Goal: Task Accomplishment & Management: Manage account settings

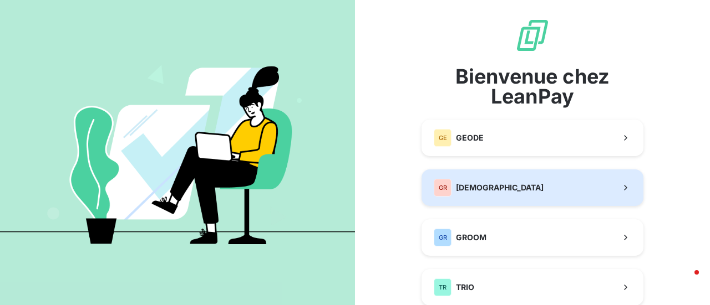
click at [486, 182] on div "GR GREENWISHES" at bounding box center [489, 188] width 110 height 18
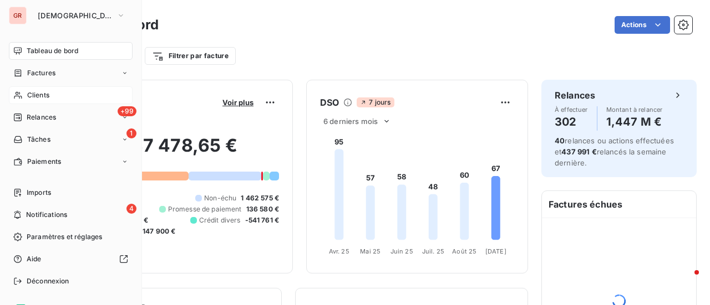
click at [42, 92] on span "Clients" at bounding box center [38, 95] width 22 height 10
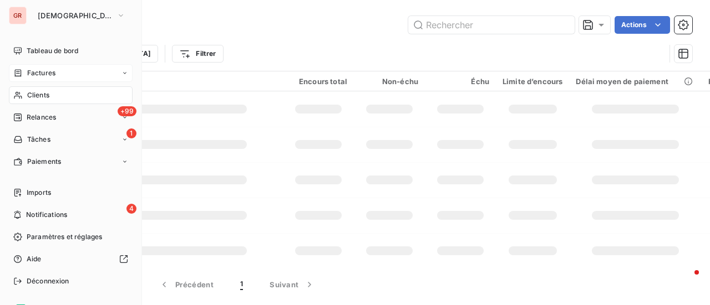
click at [45, 69] on span "Factures" at bounding box center [41, 73] width 28 height 10
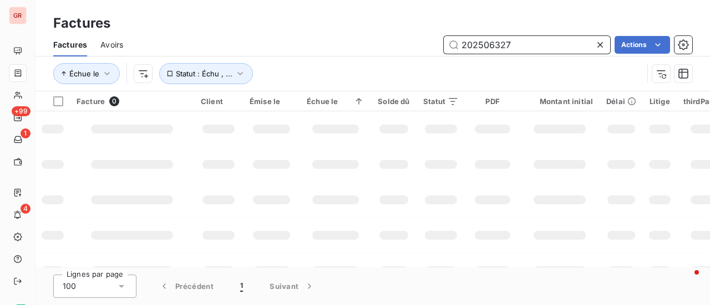
drag, startPoint x: 526, startPoint y: 45, endPoint x: 338, endPoint y: 60, distance: 188.0
click at [415, 48] on div "202506327 Actions" at bounding box center [413, 45] width 555 height 18
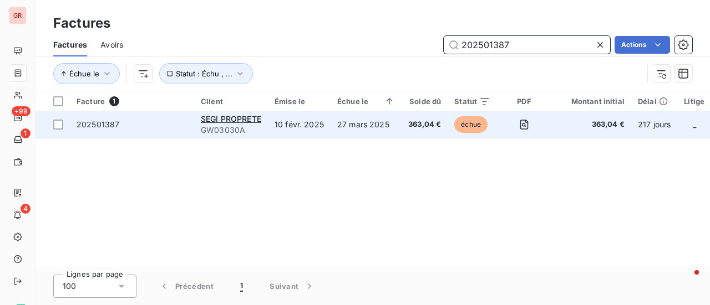
type input "202501387"
click at [228, 125] on span "GW03030A" at bounding box center [231, 130] width 60 height 11
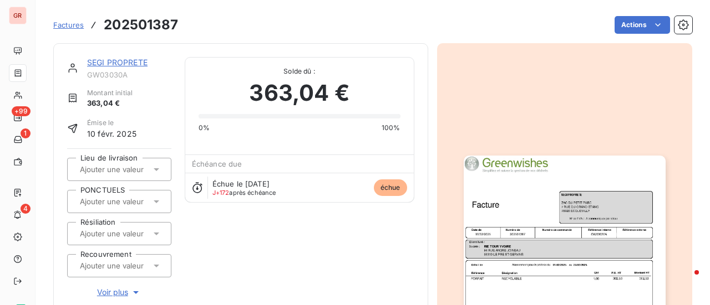
click at [134, 65] on link "SEGI PROPRETE" at bounding box center [117, 62] width 60 height 9
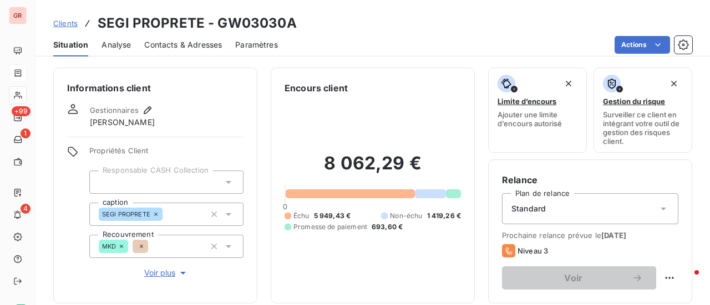
click at [191, 47] on span "Contacts & Adresses" at bounding box center [183, 44] width 78 height 11
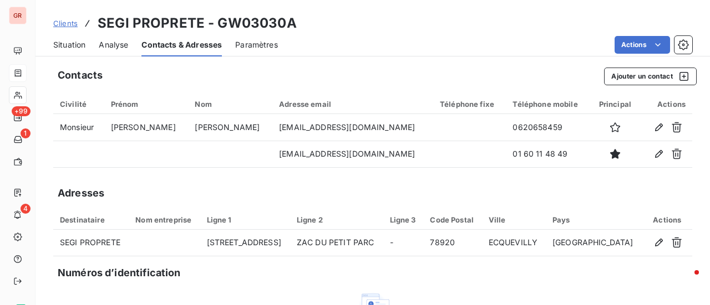
click at [523, 16] on html "GR +99 1 4 Clients SEGI PROPRETE - GW03030A Situation Analyse Contacts & Adress…" at bounding box center [355, 152] width 710 height 305
click at [679, 76] on icon "button" at bounding box center [683, 76] width 9 height 9
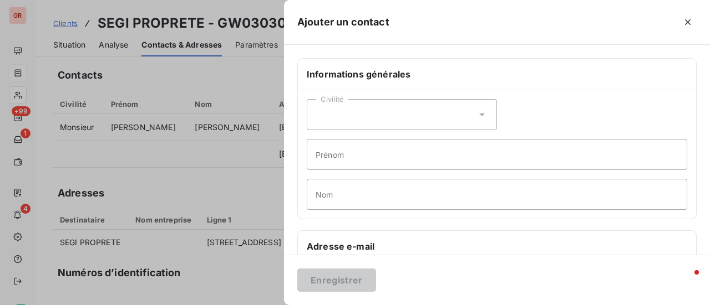
scroll to position [111, 0]
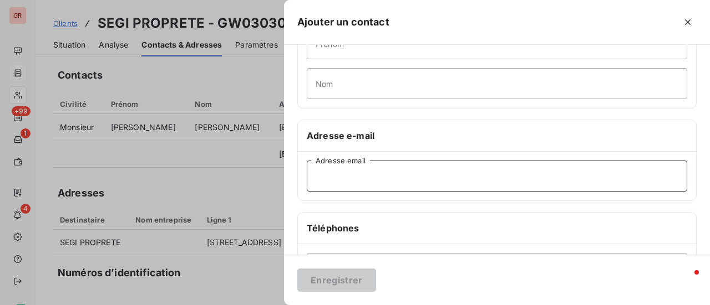
click at [367, 174] on input "Adresse email" at bounding box center [497, 176] width 380 height 31
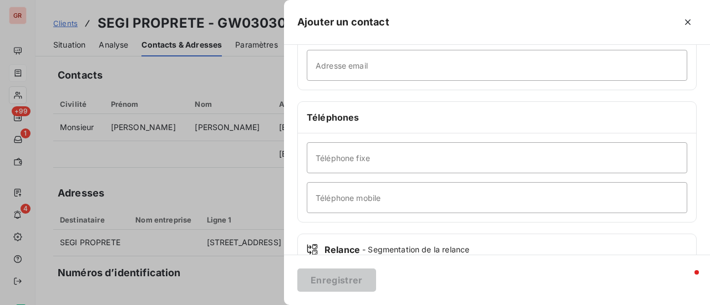
scroll to position [166, 0]
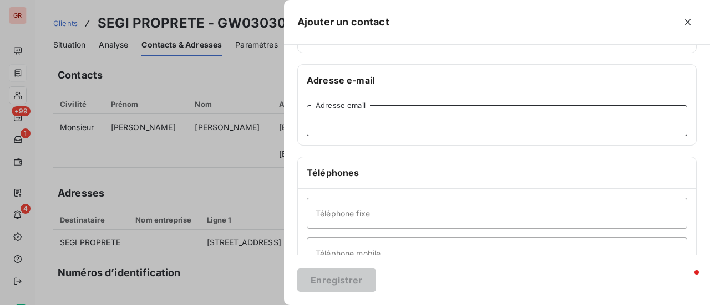
click at [364, 126] on input "Adresse email" at bounding box center [497, 120] width 380 height 31
paste input "[EMAIL_ADDRESS][DOMAIN_NAME] ."
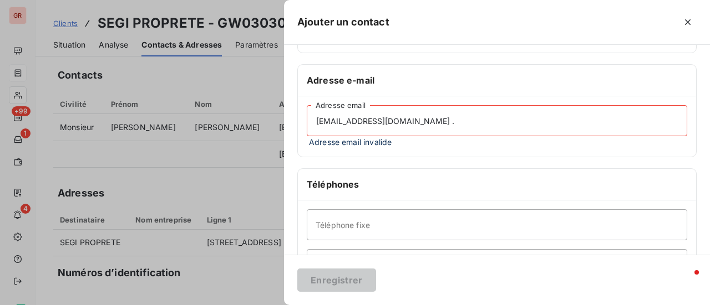
click at [315, 118] on input "[EMAIL_ADDRESS][DOMAIN_NAME] ." at bounding box center [497, 120] width 380 height 31
type input "[EMAIL_ADDRESS][DOMAIN_NAME] ."
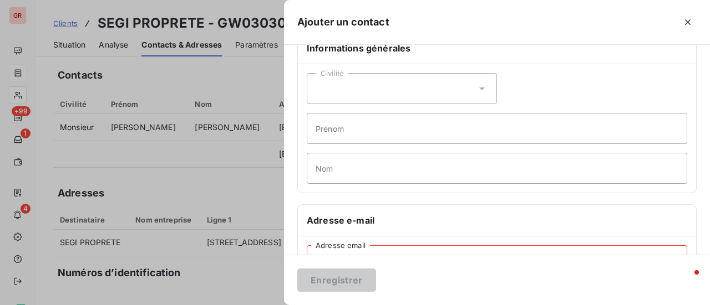
scroll to position [0, 0]
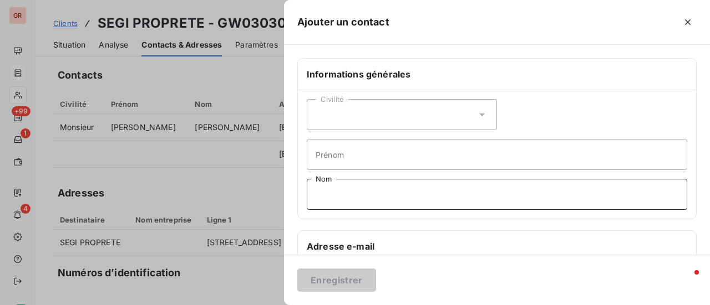
click at [348, 195] on input "Nom" at bounding box center [497, 194] width 380 height 31
type input "[PERSON_NAME]"
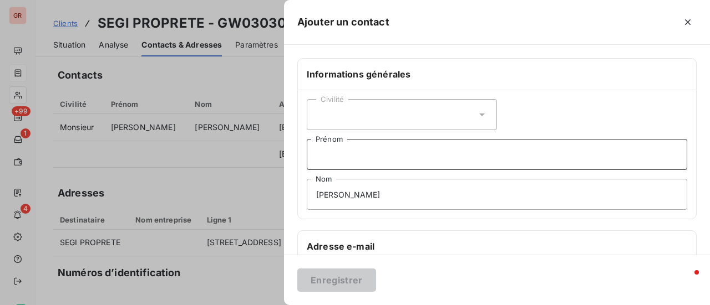
click at [356, 151] on input "Prénom" at bounding box center [497, 154] width 380 height 31
click at [479, 114] on icon at bounding box center [482, 115] width 6 height 3
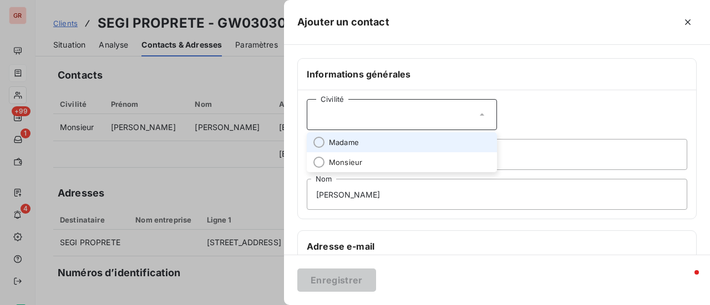
click at [353, 141] on span "Madame" at bounding box center [344, 142] width 30 height 11
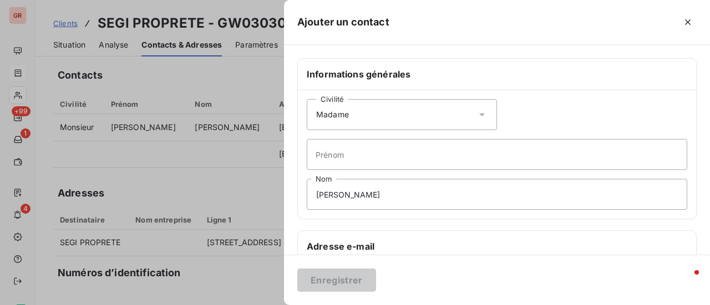
scroll to position [166, 0]
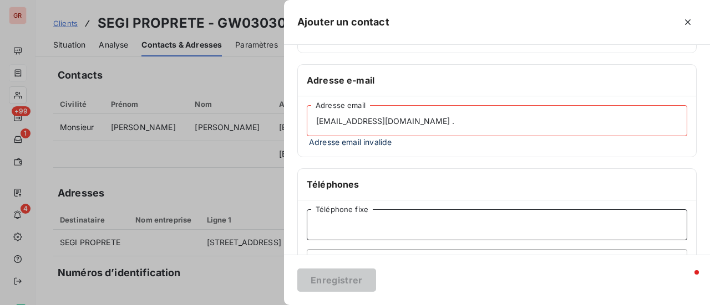
click at [418, 224] on input "Téléphone fixe" at bounding box center [497, 225] width 380 height 31
type input "01 34 75 73 00"
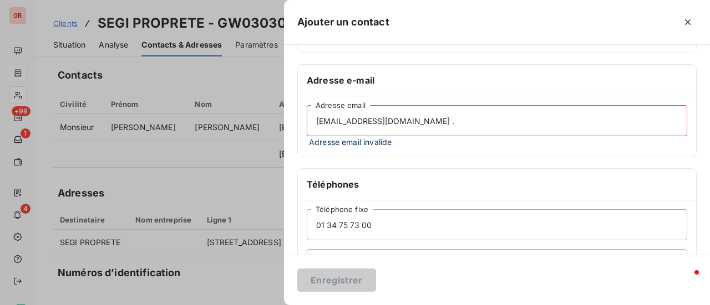
click at [467, 198] on div "Téléphones" at bounding box center [497, 185] width 398 height 32
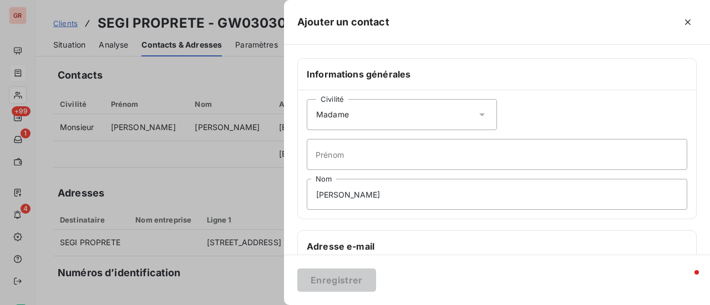
scroll to position [0, 0]
click at [577, 94] on div "Civilité Madame Prénom [PERSON_NAME]" at bounding box center [497, 154] width 398 height 129
click at [420, 216] on div "Civilité Madame Prénom [PERSON_NAME]" at bounding box center [497, 154] width 398 height 129
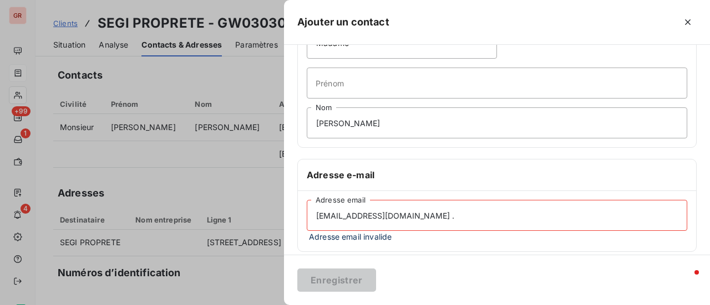
scroll to position [111, 0]
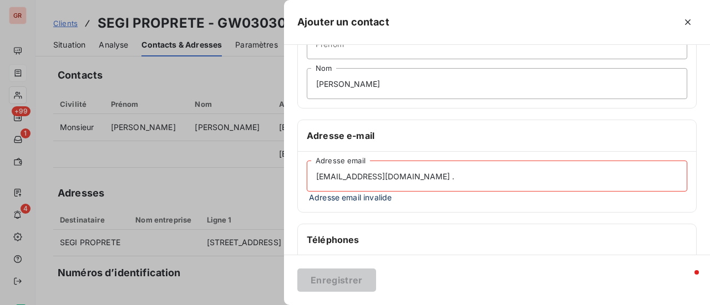
drag, startPoint x: 408, startPoint y: 174, endPoint x: 407, endPoint y: 180, distance: 6.2
click at [408, 175] on input "[EMAIL_ADDRESS][DOMAIN_NAME] ." at bounding box center [497, 176] width 380 height 31
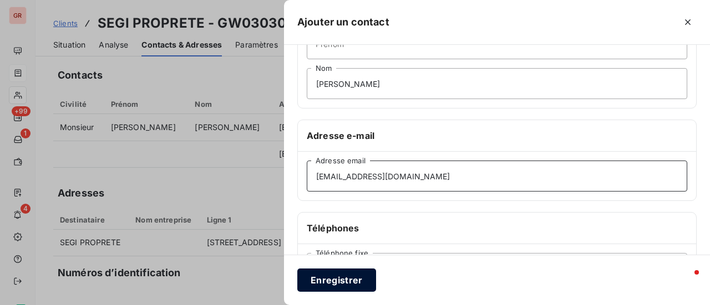
type input "[EMAIL_ADDRESS][DOMAIN_NAME]"
click at [337, 283] on button "Enregistrer" at bounding box center [336, 280] width 79 height 23
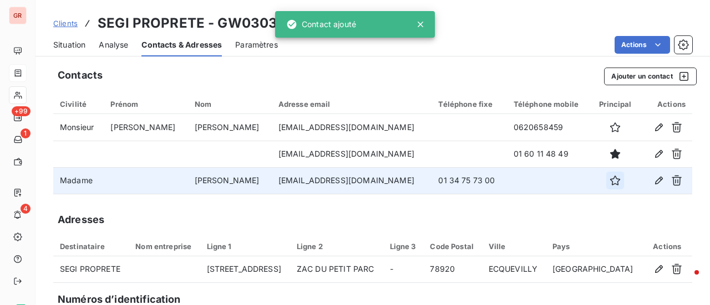
click at [610, 178] on icon "button" at bounding box center [615, 181] width 10 height 10
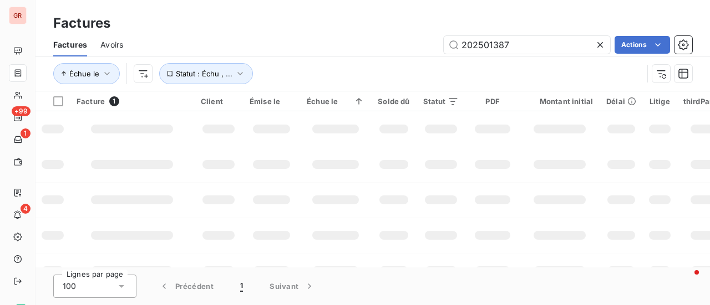
drag, startPoint x: 157, startPoint y: 125, endPoint x: 164, endPoint y: 126, distance: 6.7
click at [157, 125] on div at bounding box center [132, 129] width 82 height 9
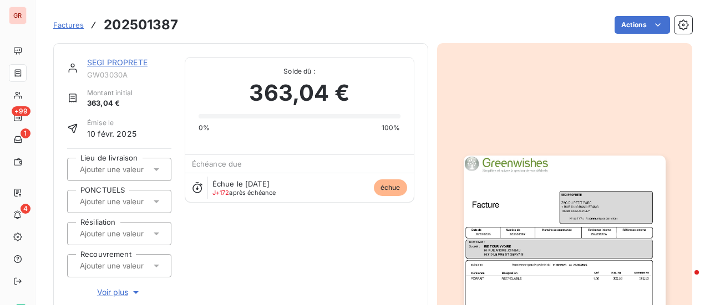
click at [73, 24] on span "Factures" at bounding box center [68, 25] width 30 height 9
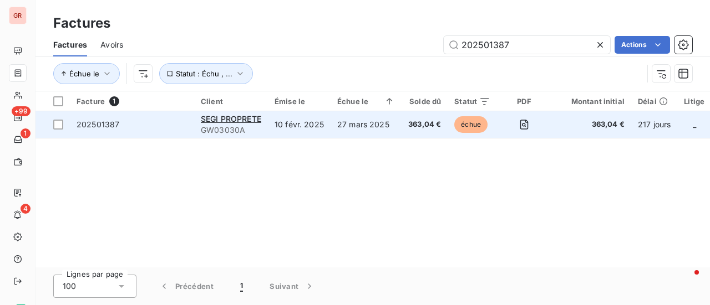
click at [227, 113] on td "SEGI PROPRETE GW03030A" at bounding box center [231, 124] width 74 height 27
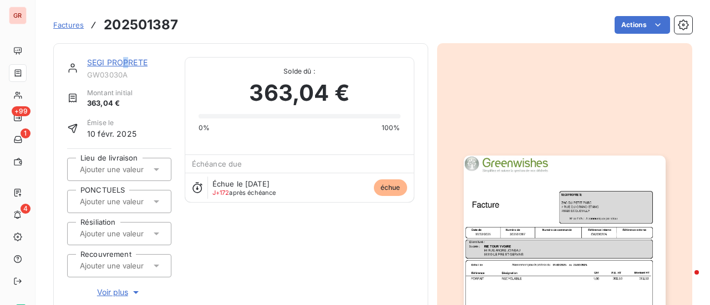
click at [125, 63] on link "SEGI PROPRETE" at bounding box center [117, 62] width 60 height 9
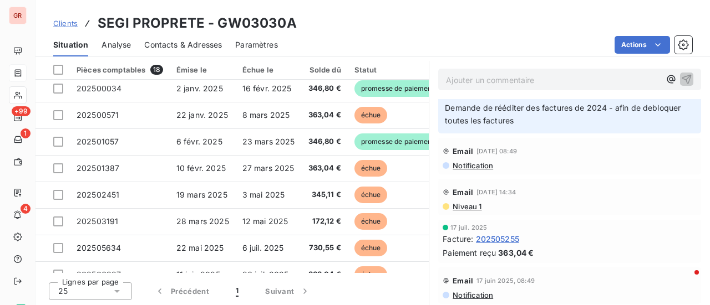
scroll to position [222, 0]
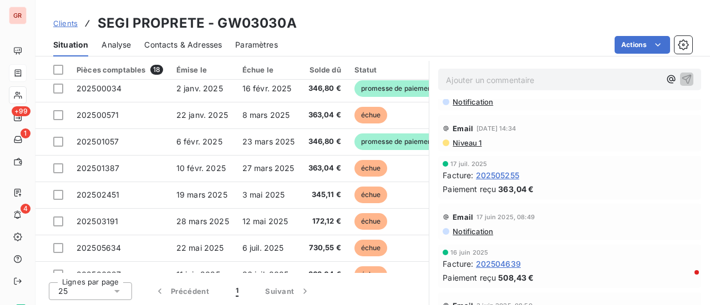
click at [206, 45] on span "Contacts & Adresses" at bounding box center [183, 44] width 78 height 11
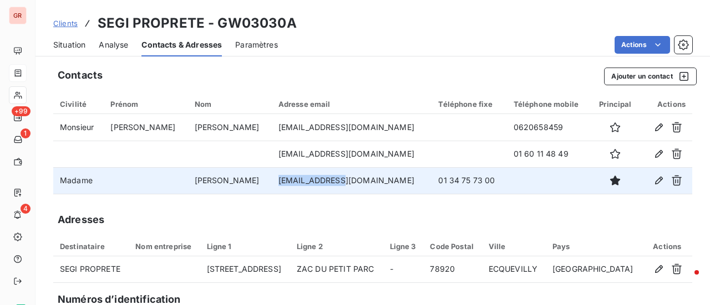
drag, startPoint x: 309, startPoint y: 179, endPoint x: 238, endPoint y: 187, distance: 70.9
click at [272, 187] on td "[EMAIL_ADDRESS][DOMAIN_NAME]" at bounding box center [352, 180] width 160 height 27
copy td "[EMAIL_ADDRESS][DOMAIN_NAME]"
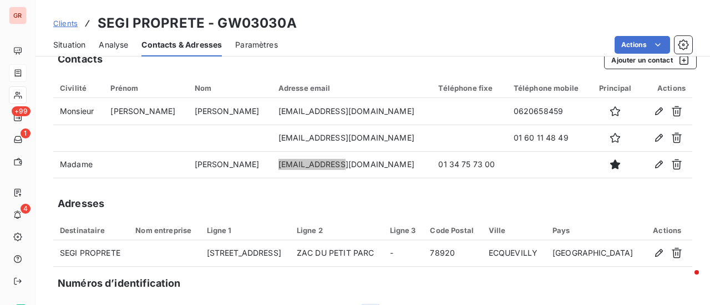
scroll to position [0, 0]
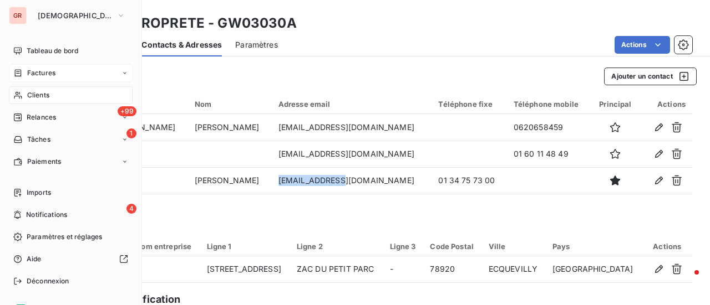
click at [37, 76] on span "Factures" at bounding box center [41, 73] width 28 height 10
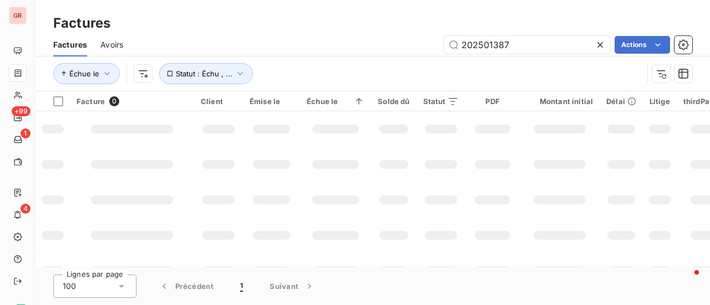
drag, startPoint x: 525, startPoint y: 49, endPoint x: 283, endPoint y: 52, distance: 242.3
click at [286, 51] on div "202501387 Actions" at bounding box center [413, 45] width 555 height 18
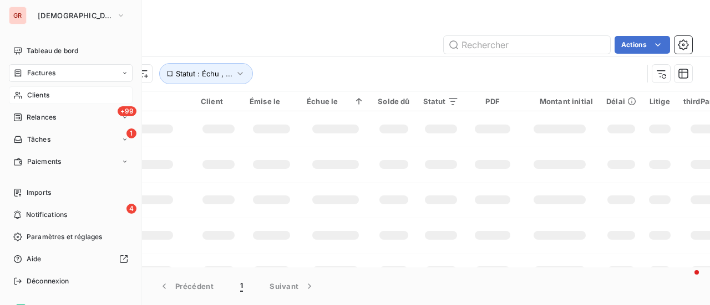
click at [43, 98] on span "Clients" at bounding box center [38, 95] width 22 height 10
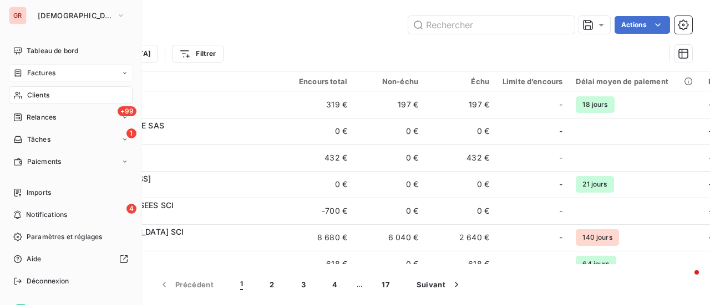
click at [43, 75] on span "Factures" at bounding box center [41, 73] width 28 height 10
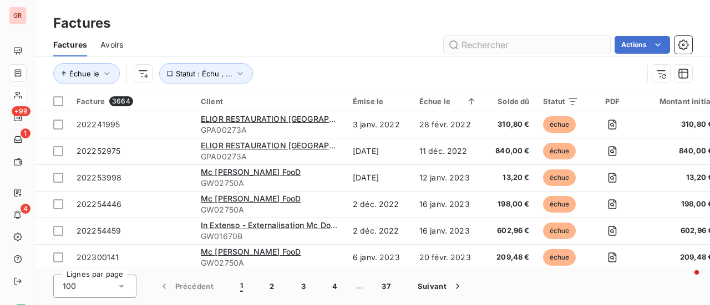
click at [499, 46] on input "text" at bounding box center [526, 45] width 166 height 18
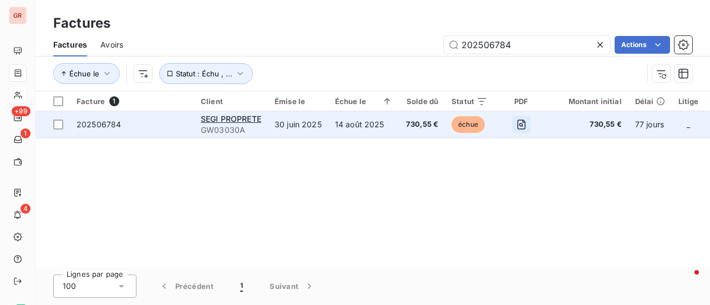
type input "202506784"
click at [518, 130] on button "button" at bounding box center [521, 125] width 18 height 18
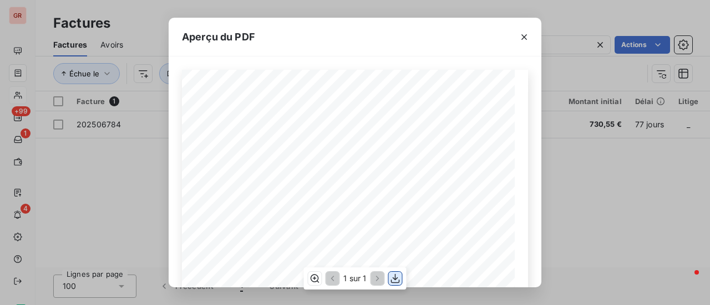
click at [394, 277] on icon "button" at bounding box center [395, 278] width 11 height 11
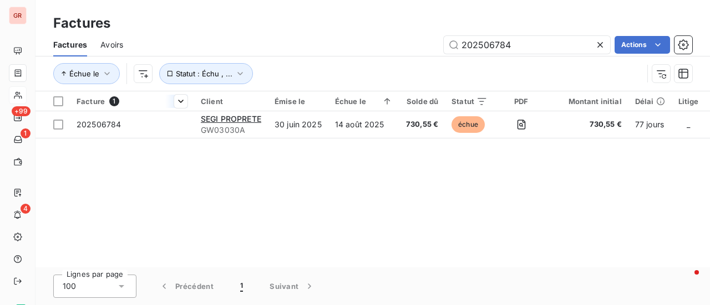
drag, startPoint x: 493, startPoint y: 49, endPoint x: 129, endPoint y: 99, distance: 368.2
click at [174, 99] on div "Factures Factures Avoirs 202506784 Actions Échue le Statut : Échu , ... Facture…" at bounding box center [372, 152] width 674 height 305
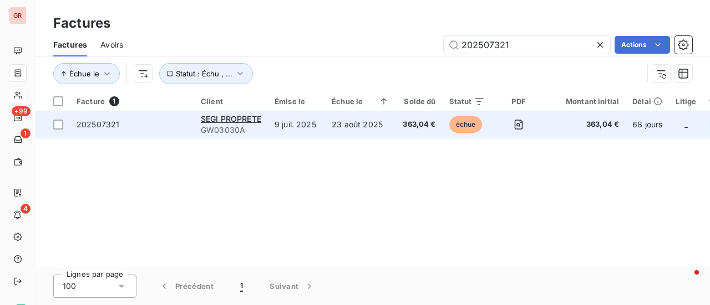
type input "202507321"
click at [109, 125] on span "202507321" at bounding box center [98, 124] width 43 height 9
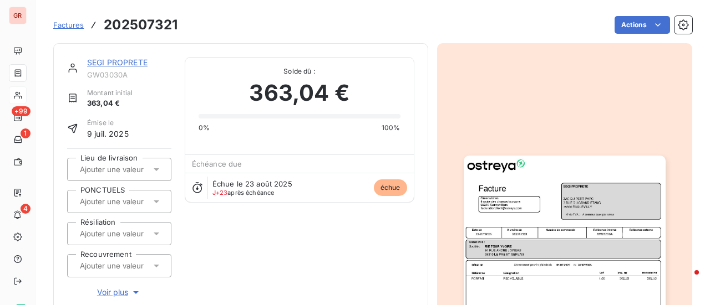
click at [504, 209] on img "button" at bounding box center [564, 298] width 202 height 285
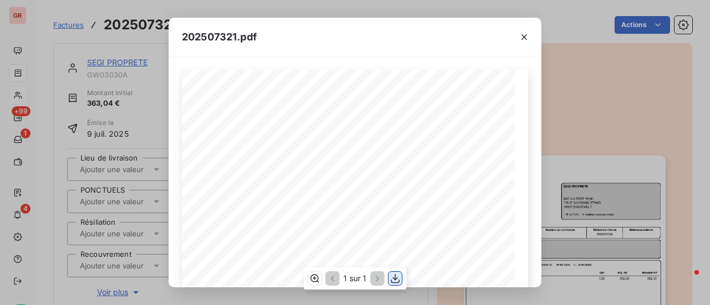
click at [396, 279] on icon "button" at bounding box center [395, 278] width 9 height 9
click at [523, 34] on icon "button" at bounding box center [523, 37] width 11 height 11
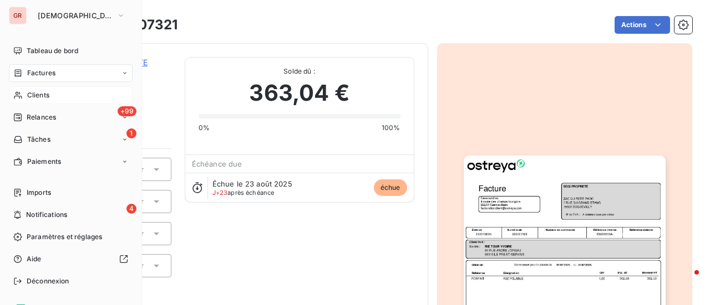
click at [48, 72] on span "Factures" at bounding box center [41, 73] width 28 height 10
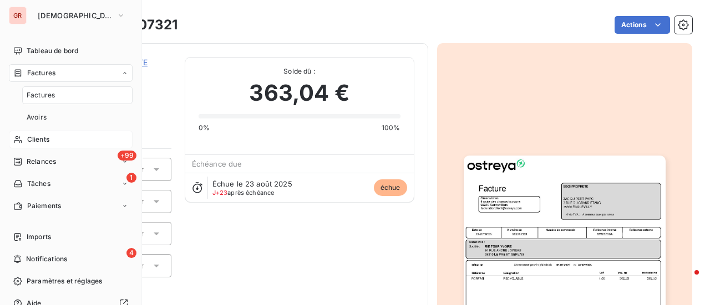
click at [48, 72] on span "Factures" at bounding box center [41, 73] width 28 height 10
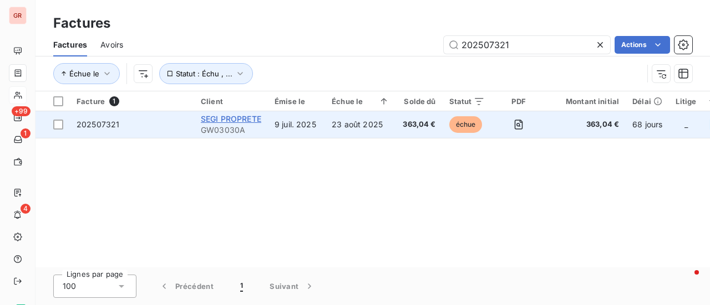
click at [224, 119] on span "SEGI PROPRETE" at bounding box center [231, 118] width 60 height 9
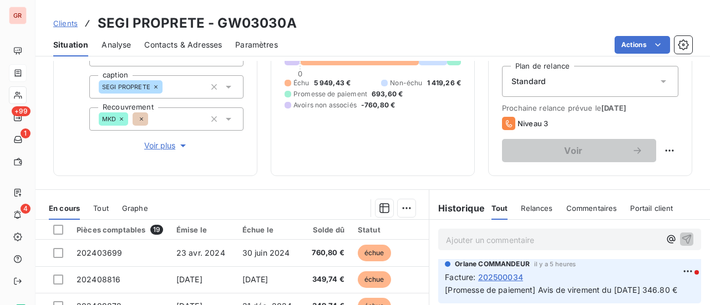
scroll to position [111, 0]
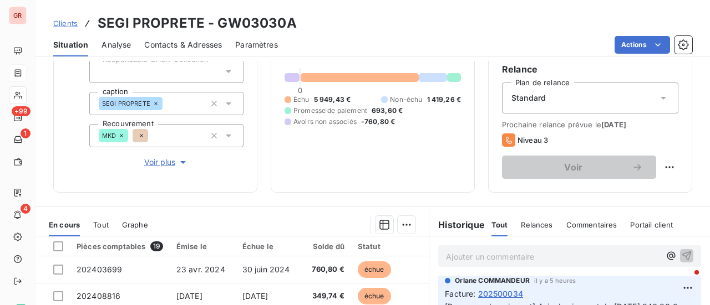
click at [521, 246] on div "Ajouter un commentaire ﻿" at bounding box center [569, 257] width 263 height 22
click at [518, 253] on p "Ajouter un commentaire ﻿" at bounding box center [553, 257] width 214 height 14
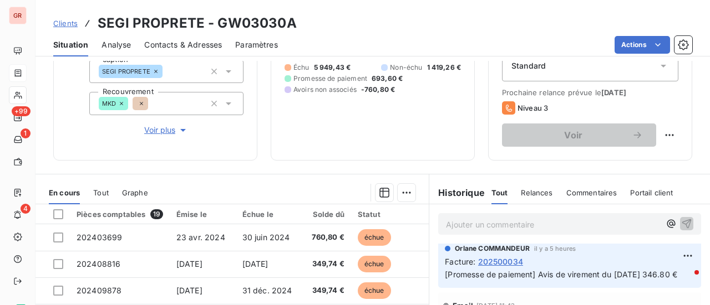
scroll to position [222, 0]
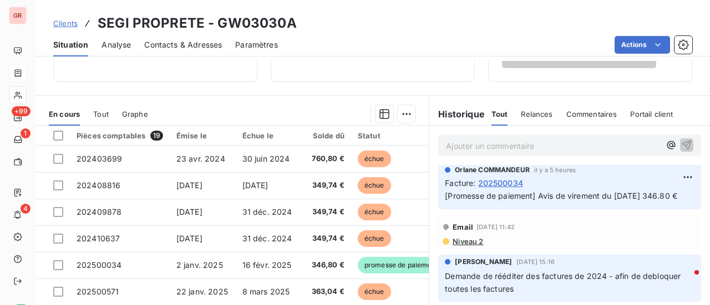
click at [471, 144] on p "Ajouter un commentaire ﻿" at bounding box center [553, 146] width 214 height 14
click at [190, 43] on span "Contacts & Adresses" at bounding box center [183, 44] width 78 height 11
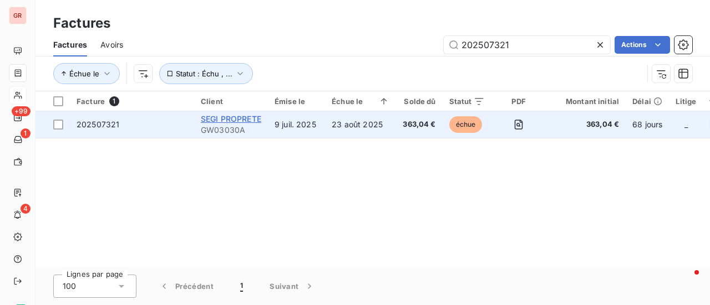
click at [243, 122] on span "SEGI PROPRETE" at bounding box center [231, 118] width 60 height 9
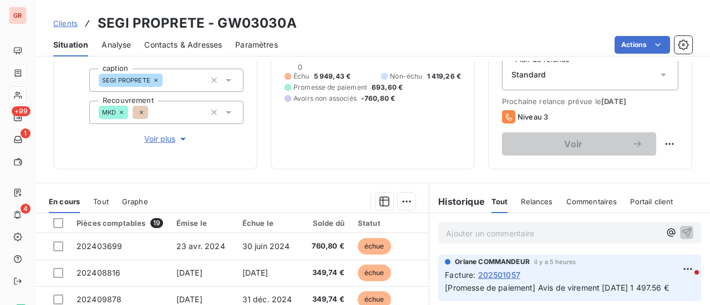
scroll to position [166, 0]
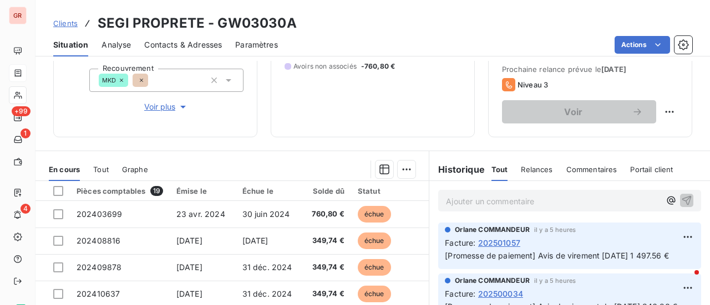
click at [510, 202] on p "Ajouter un commentaire ﻿" at bounding box center [553, 202] width 214 height 14
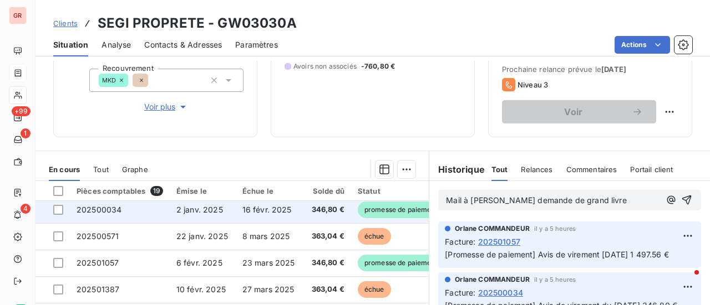
scroll to position [55, 0]
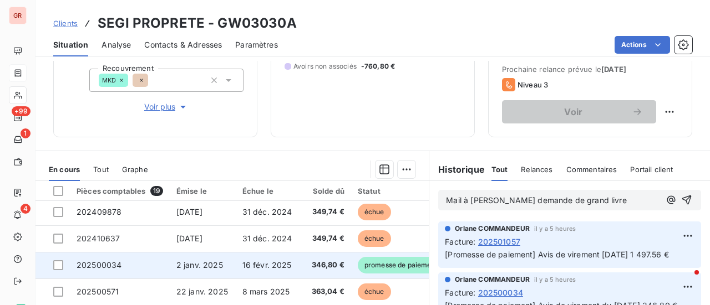
click at [118, 264] on span "202500034" at bounding box center [99, 265] width 45 height 9
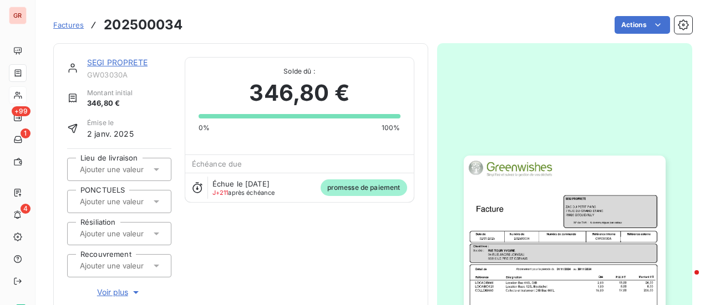
click at [537, 268] on img "button" at bounding box center [564, 298] width 202 height 285
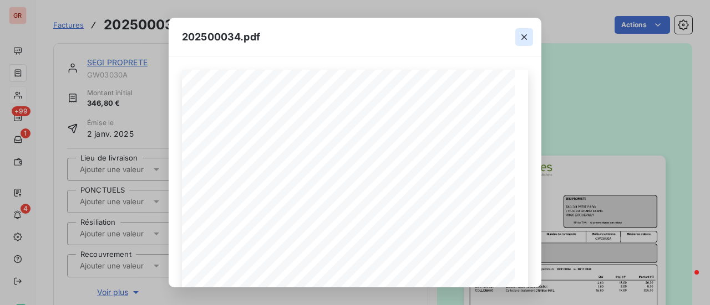
click at [524, 36] on icon "button" at bounding box center [524, 37] width 6 height 6
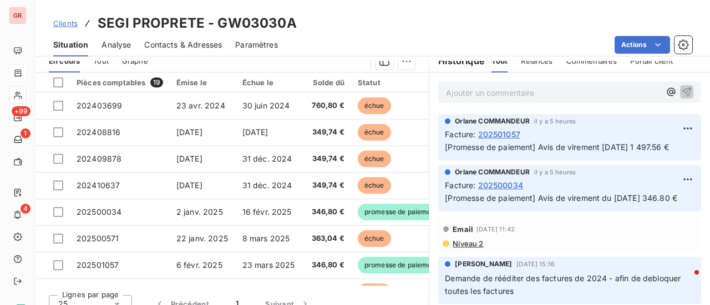
scroll to position [277, 0]
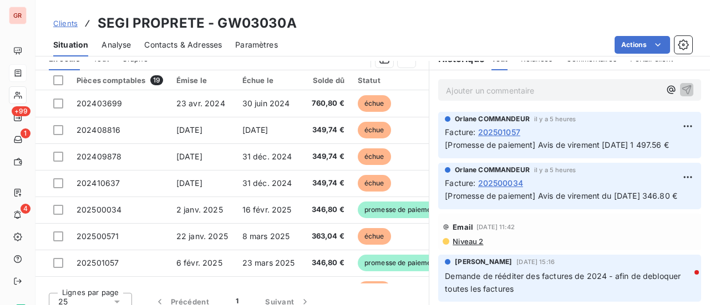
click at [190, 45] on span "Contacts & Adresses" at bounding box center [183, 44] width 78 height 11
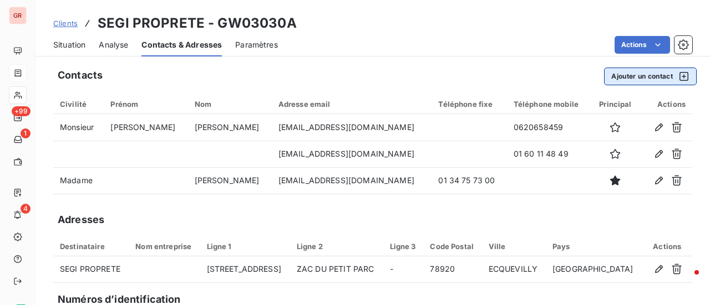
click at [678, 79] on icon "button" at bounding box center [683, 76] width 11 height 11
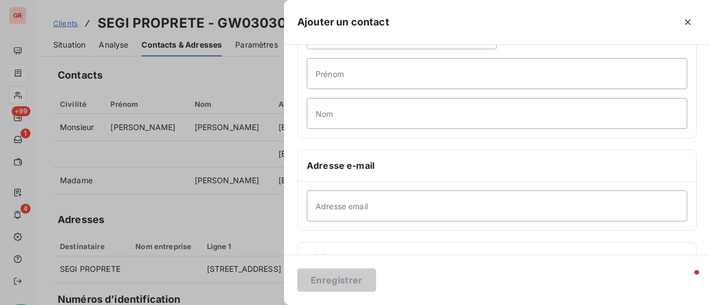
scroll to position [111, 0]
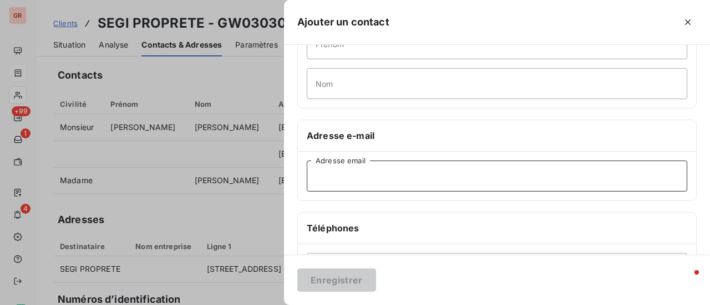
click at [354, 174] on input "Adresse email" at bounding box center [497, 176] width 380 height 31
paste input "[PERSON_NAME][EMAIL_ADDRESS][DOMAIN_NAME]"
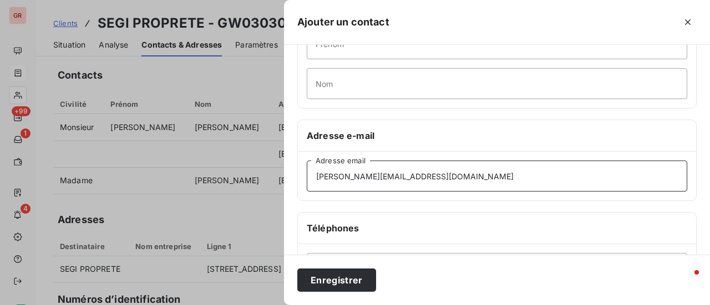
type input "[PERSON_NAME][EMAIL_ADDRESS][DOMAIN_NAME]"
click at [368, 81] on input "Nom" at bounding box center [497, 83] width 380 height 31
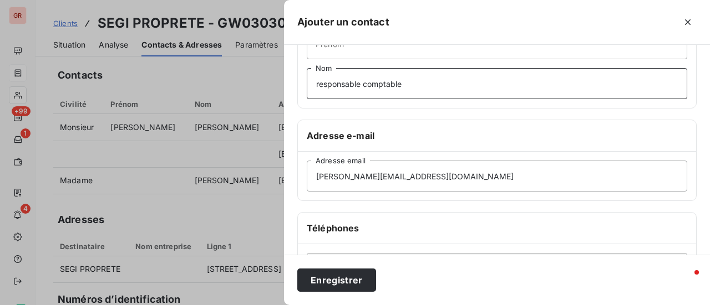
click at [320, 84] on input "responsable comptable" at bounding box center [497, 83] width 380 height 31
type input "Responsable comptable"
click at [341, 283] on button "Enregistrer" at bounding box center [336, 280] width 79 height 23
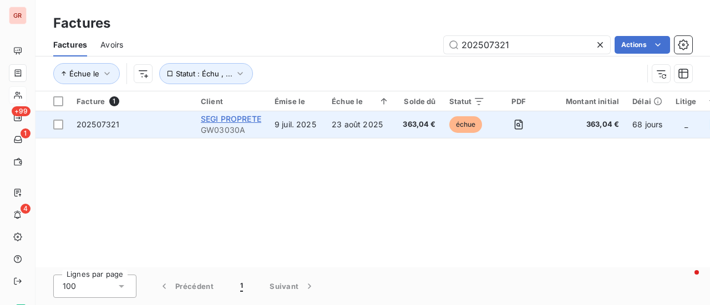
click at [241, 116] on span "SEGI PROPRETE" at bounding box center [231, 118] width 60 height 9
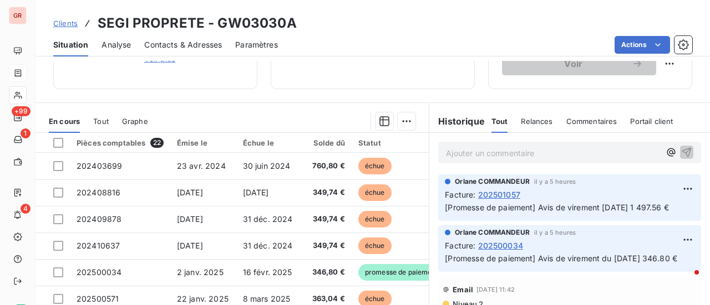
scroll to position [222, 0]
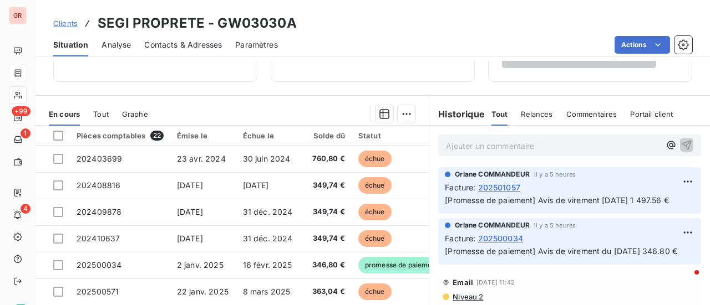
click at [462, 145] on p "Ajouter un commentaire ﻿" at bounding box center [553, 146] width 214 height 14
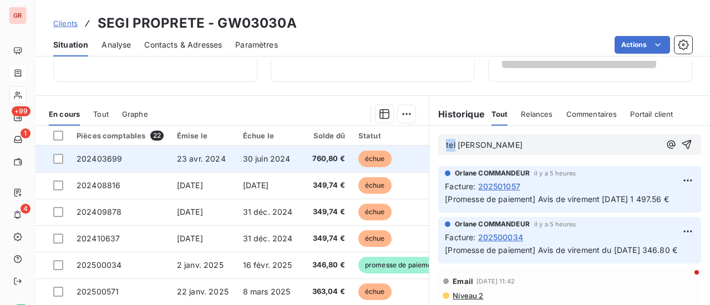
drag, startPoint x: 450, startPoint y: 142, endPoint x: 350, endPoint y: 149, distance: 100.5
click at [366, 147] on div "En cours Tout Graphe Pièces comptables 22 Émise le Échue le Solde dû Statut Dél…" at bounding box center [372, 233] width 674 height 277
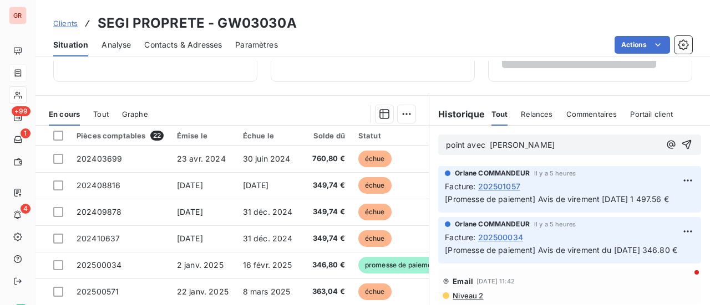
click at [489, 145] on span "point avec [PERSON_NAME]" at bounding box center [500, 144] width 109 height 9
click at [568, 146] on p "point avec [PERSON_NAME]" at bounding box center [553, 145] width 214 height 13
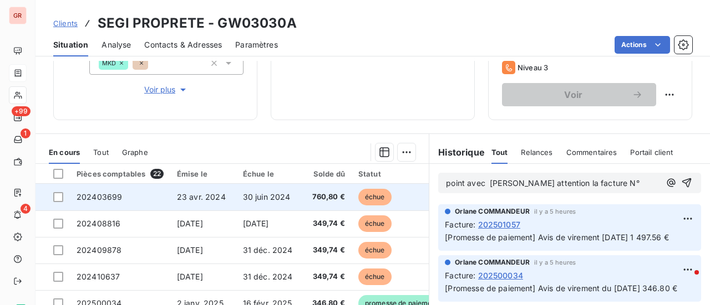
scroll to position [166, 0]
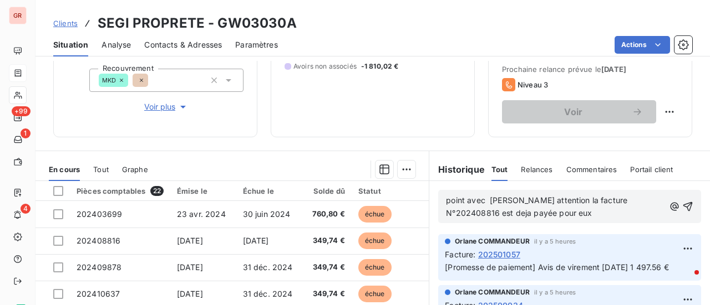
click at [463, 212] on span "point avec [PERSON_NAME] attention la facture N°202408816 est deja payée pour e…" at bounding box center [537, 207] width 183 height 22
click at [537, 213] on p "point avec [PERSON_NAME] attention la facture N°202408816 est déja payée pour e…" at bounding box center [555, 208] width 218 height 26
click at [540, 208] on p "point avec [PERSON_NAME] attention la facture N°202408816 est déjà payée pour e…" at bounding box center [555, 208] width 218 height 26
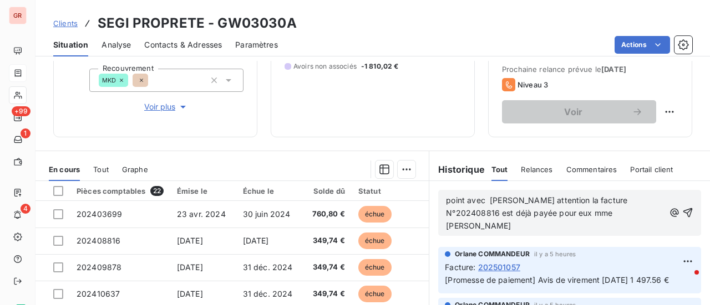
click at [558, 213] on span "point avec [PERSON_NAME] attention la facture N°202408816 est déjà payée pour e…" at bounding box center [537, 213] width 183 height 35
click at [556, 212] on span "point avec [PERSON_NAME] attention la facture N°202408816 est déjà payée pour e…" at bounding box center [537, 213] width 183 height 35
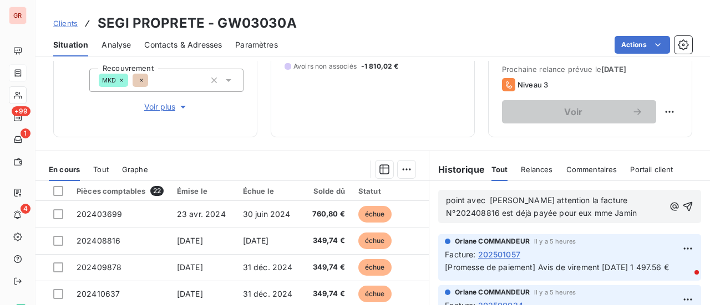
click at [588, 214] on p "point avec [PERSON_NAME] attention la facture N°202408816 est déjà payée pour e…" at bounding box center [555, 208] width 218 height 26
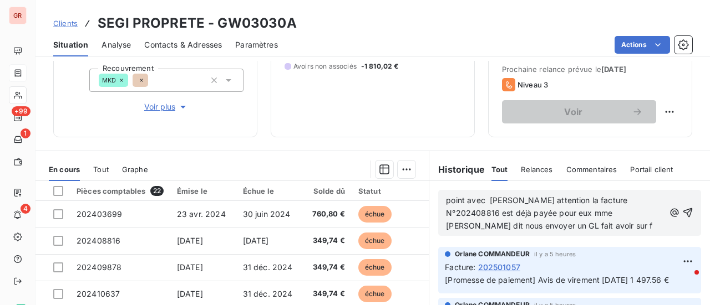
click at [552, 213] on span "point avec [PERSON_NAME] attention la facture N°202408816 est déjà payée pour e…" at bounding box center [549, 213] width 206 height 35
click at [589, 212] on span "point avec [PERSON_NAME] attention la facture N°202408816 est déjà payée pour e…" at bounding box center [549, 213] width 206 height 35
click at [523, 226] on p "point avec [PERSON_NAME] attention la facture N°202408816 est déjà payée pour e…" at bounding box center [555, 214] width 218 height 38
click at [531, 222] on p "point avec [PERSON_NAME] attention la facture N°202408816 est déjà payée pour e…" at bounding box center [555, 214] width 218 height 38
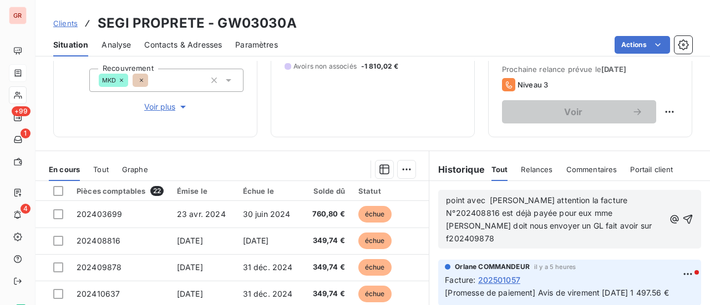
click at [462, 225] on span "point avec [PERSON_NAME] attention la facture N°202408816 est déjà payée pour e…" at bounding box center [550, 220] width 208 height 48
click at [571, 226] on p "point avec [PERSON_NAME] attention la facture N°202408816 est déjà payée pour e…" at bounding box center [555, 220] width 218 height 51
click at [447, 234] on span "point avec [PERSON_NAME] attention la facture N°202408816 est déjà payée pour e…" at bounding box center [551, 220] width 211 height 48
drag, startPoint x: 453, startPoint y: 236, endPoint x: 420, endPoint y: 239, distance: 33.4
click at [420, 239] on div "En cours Tout Graphe Pièces comptables 22 Émise le Échue le Solde dû Statut Dél…" at bounding box center [372, 289] width 674 height 277
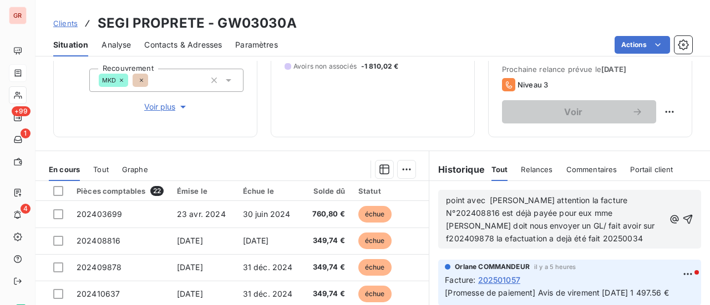
click at [521, 242] on p "point avec [PERSON_NAME] attention la facture N°202408816 est déjà payée pour e…" at bounding box center [555, 220] width 218 height 51
click at [470, 237] on span "point avec [PERSON_NAME] attention la facture N°202408816 est déjà payée pour e…" at bounding box center [551, 220] width 211 height 48
click at [533, 234] on p "point avec [PERSON_NAME] attention la facture N°202408816 est déjà payée pour e…" at bounding box center [555, 220] width 218 height 51
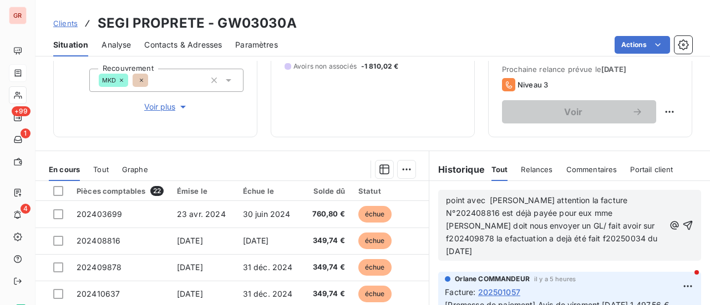
click at [580, 226] on span "point avec [PERSON_NAME] attention la facture N°202408816 est déjà payée pour e…" at bounding box center [552, 226] width 213 height 60
click at [574, 223] on span "point avec [PERSON_NAME] attention la facture N°202408816 est déjà payée pour e…" at bounding box center [552, 226] width 213 height 60
click at [573, 234] on p "point avec [PERSON_NAME] attention la facture N°202408816 est déjà payée pour e…" at bounding box center [555, 226] width 218 height 63
click at [569, 236] on p "point avec [PERSON_NAME] attention la facture N°202408816 est déjà payée pour e…" at bounding box center [555, 226] width 218 height 63
click at [460, 251] on span "point avec [PERSON_NAME] attention la facture N°202408816 est déjà payée pour e…" at bounding box center [556, 226] width 220 height 60
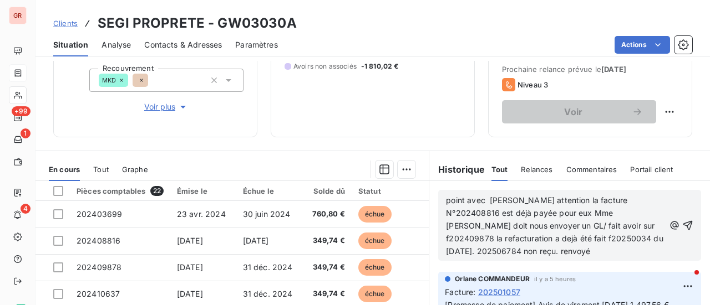
click at [476, 250] on p "point avec [PERSON_NAME] attention la facture N°202408816 est déjà payée pour e…" at bounding box center [555, 226] width 218 height 63
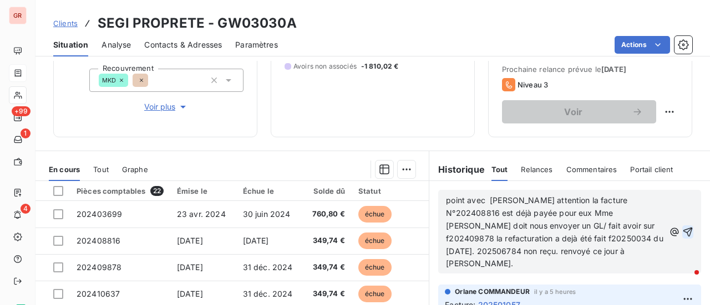
click at [682, 227] on icon "button" at bounding box center [687, 232] width 11 height 11
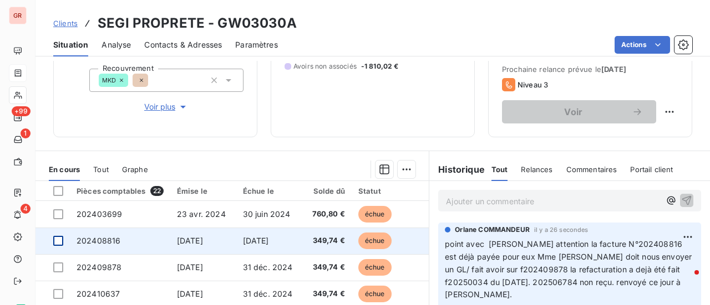
click at [59, 238] on div at bounding box center [58, 241] width 10 height 10
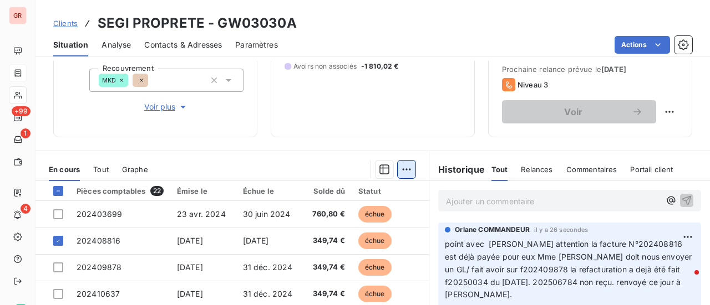
click at [405, 167] on html "GR +99 1 4 Clients SEGI PROPRETE - GW03030A Situation Analyse Contacts & Adress…" at bounding box center [355, 152] width 710 height 305
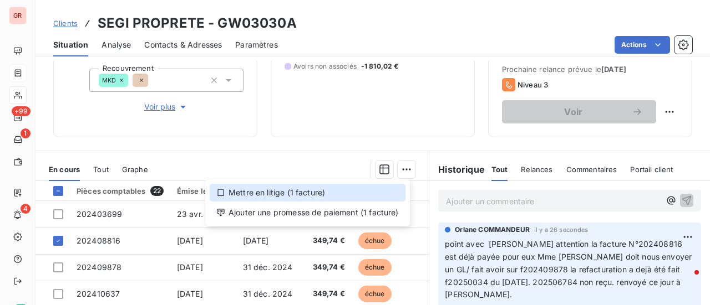
click at [280, 193] on div "Mettre en litige (1 facture)" at bounding box center [308, 193] width 196 height 18
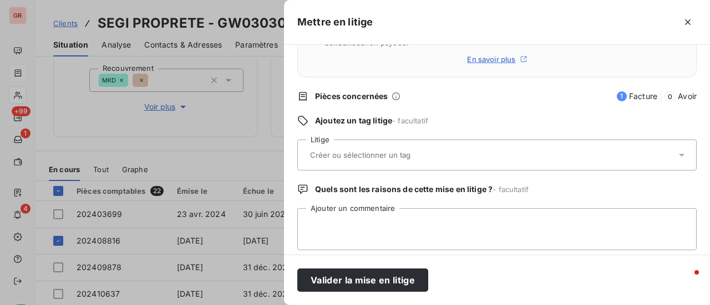
scroll to position [131, 0]
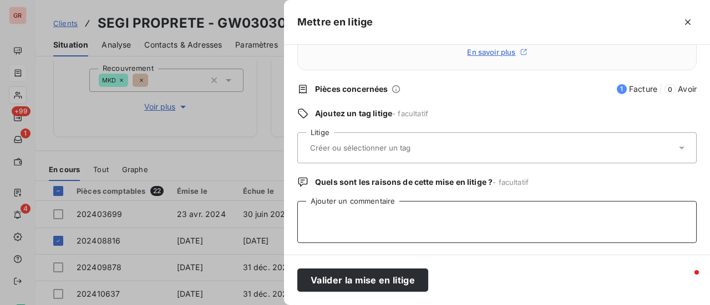
click at [347, 213] on textarea "Ajouter un commentaire" at bounding box center [496, 222] width 399 height 42
click at [359, 213] on textarea "facture déja reglée" at bounding box center [496, 222] width 399 height 42
click at [349, 218] on textarea "facture déja réglée attente de GL pour vérification" at bounding box center [496, 222] width 399 height 42
click at [502, 217] on textarea "facture déjà réglée attente de GL pour vérification" at bounding box center [496, 222] width 399 height 42
click at [526, 217] on textarea "facture déjà réglée attente de GL pour vérification de mme jamin" at bounding box center [496, 222] width 399 height 42
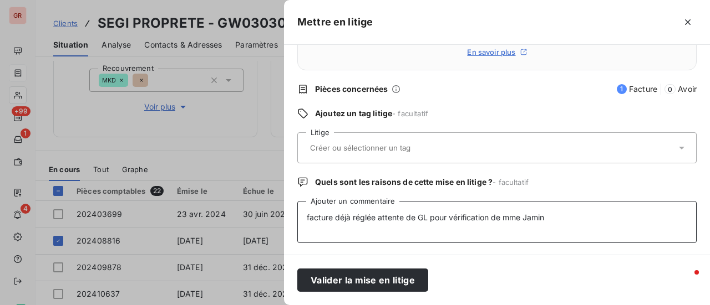
click at [310, 217] on textarea "facture déjà réglée attente de GL pour vérification de mme Jamin" at bounding box center [496, 222] width 399 height 42
click at [377, 216] on textarea "Facture déjà réglée attente de GL pour vérification de mme Jamin" at bounding box center [496, 222] width 399 height 42
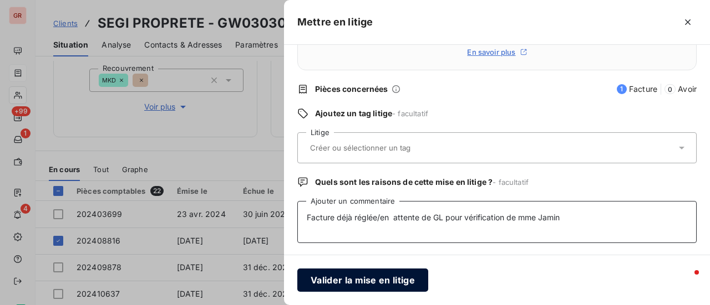
type textarea "Facture déjà réglée/en attente de GL pour vérification de mme Jamin"
click at [389, 278] on button "Valider la mise en litige" at bounding box center [362, 280] width 131 height 23
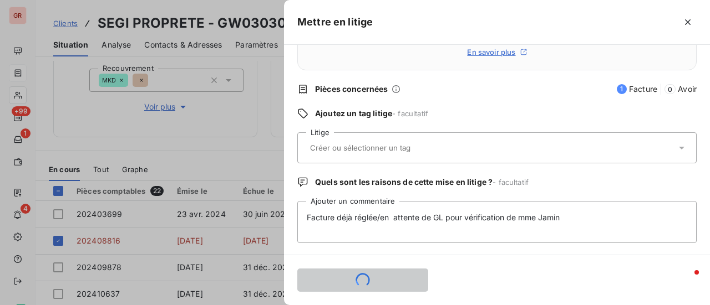
click at [204, 113] on div at bounding box center [355, 152] width 710 height 305
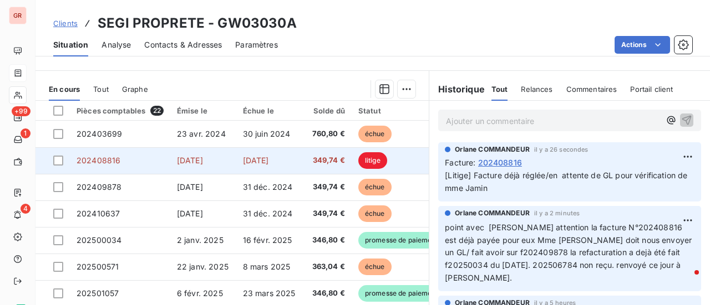
scroll to position [232, 0]
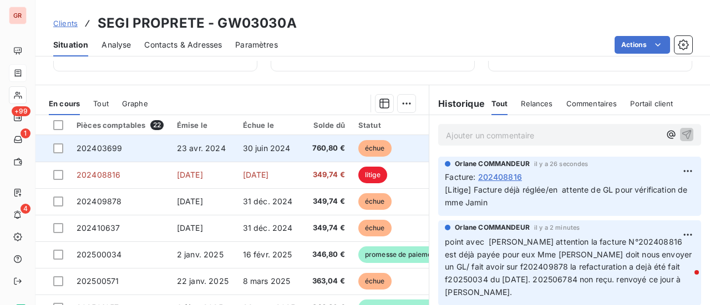
click at [77, 148] on span "202403699" at bounding box center [99, 148] width 45 height 9
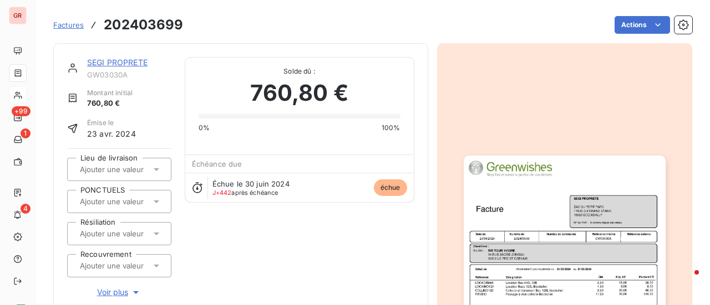
click at [532, 207] on img "button" at bounding box center [564, 298] width 202 height 285
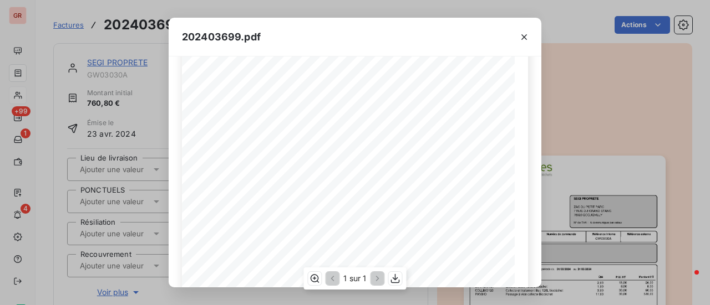
scroll to position [111, 0]
click at [523, 35] on icon "button" at bounding box center [523, 37] width 11 height 11
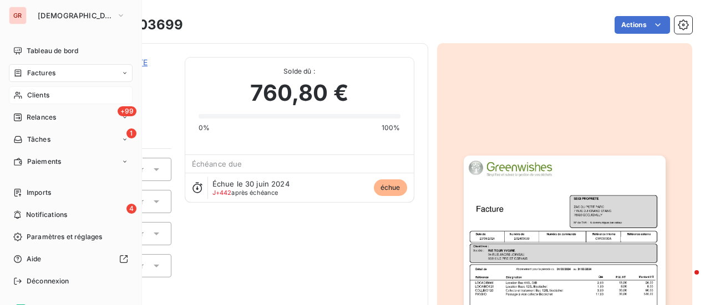
click at [76, 72] on div "Factures" at bounding box center [71, 73] width 124 height 18
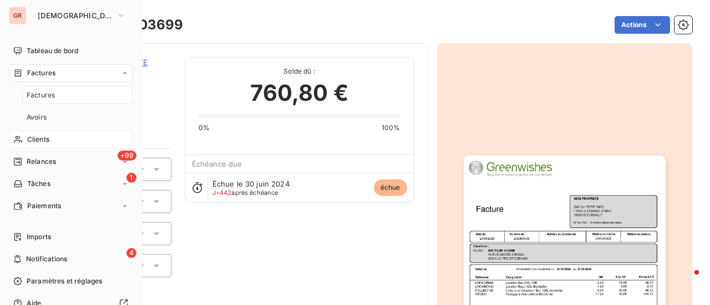
click at [43, 141] on span "Clients" at bounding box center [38, 140] width 22 height 10
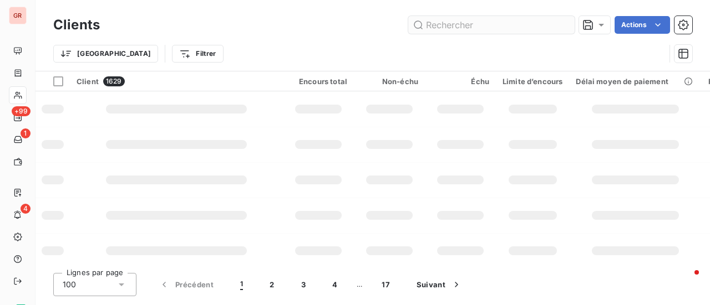
click at [498, 27] on input "text" at bounding box center [491, 25] width 166 height 18
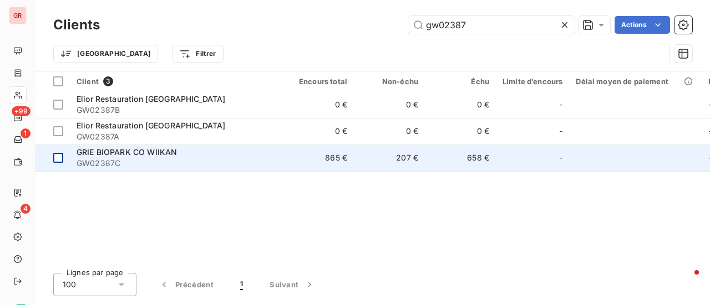
type input "gw02387"
click at [59, 157] on div at bounding box center [58, 158] width 10 height 10
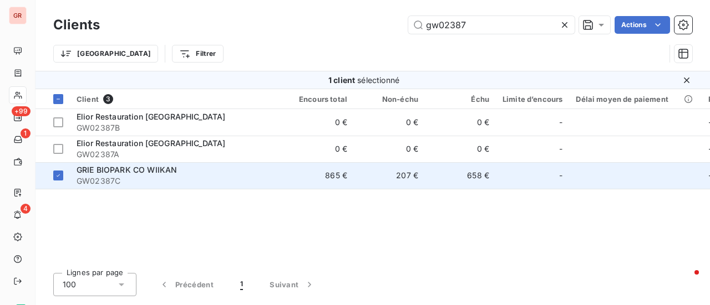
click at [135, 170] on span "GRIE BIOPARK CO WIIKAN" at bounding box center [127, 169] width 100 height 9
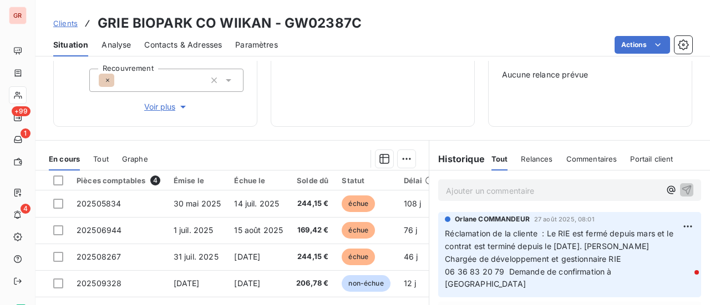
scroll to position [55, 0]
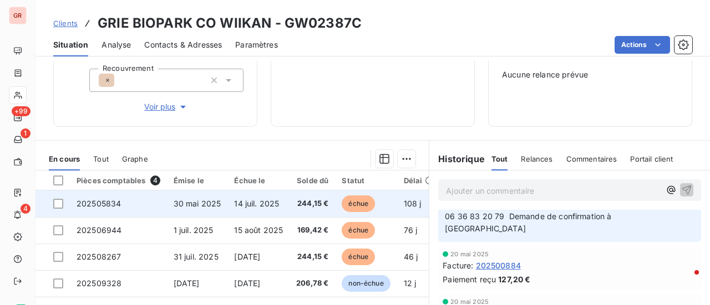
click at [198, 207] on span "30 mai 2025" at bounding box center [198, 203] width 48 height 9
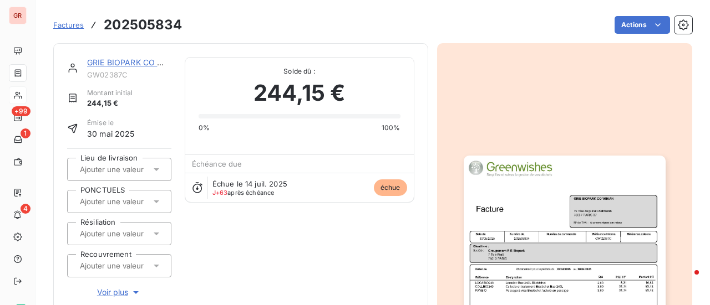
click at [541, 273] on img "button" at bounding box center [564, 298] width 202 height 285
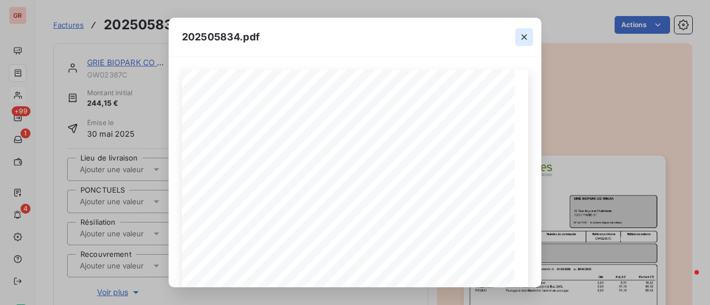
click at [524, 39] on icon "button" at bounding box center [523, 37] width 11 height 11
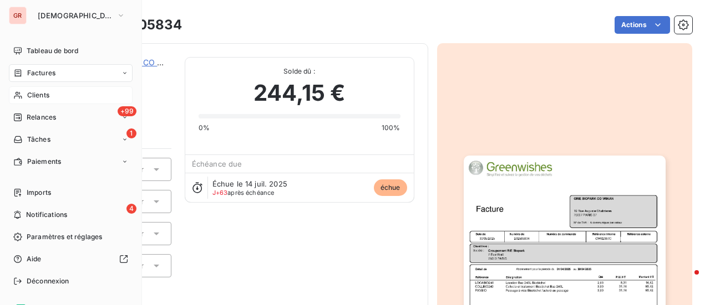
click at [57, 78] on div "Factures" at bounding box center [71, 73] width 124 height 18
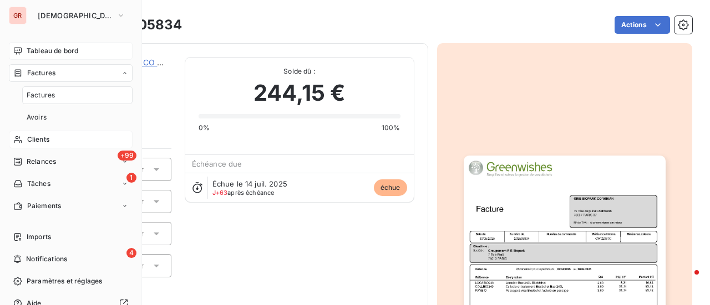
click at [70, 50] on span "Tableau de bord" at bounding box center [53, 51] width 52 height 10
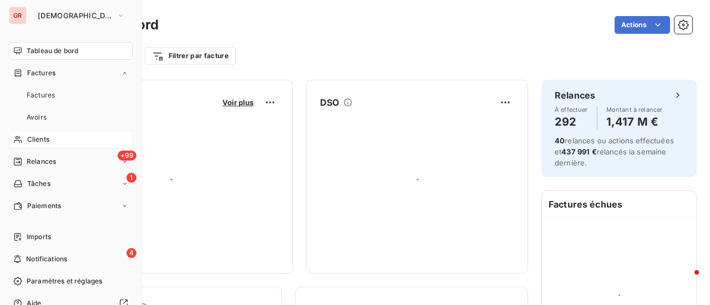
click at [48, 75] on span "Factures" at bounding box center [41, 73] width 28 height 10
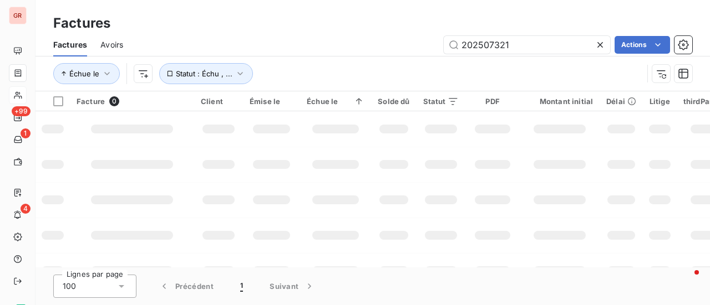
drag, startPoint x: 528, startPoint y: 50, endPoint x: 301, endPoint y: 55, distance: 226.8
click at [304, 55] on div "Factures Avoirs 202507321 Actions" at bounding box center [372, 44] width 674 height 23
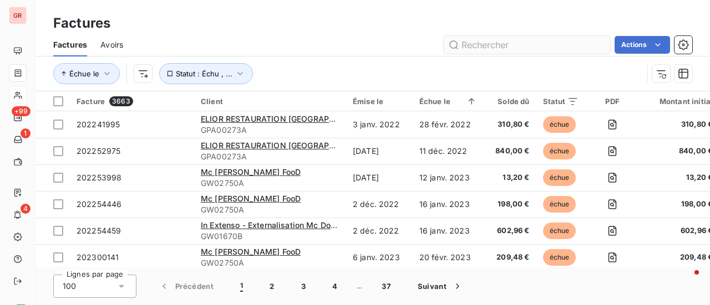
click at [482, 40] on input "text" at bounding box center [526, 45] width 166 height 18
click at [470, 48] on input "text" at bounding box center [526, 45] width 166 height 18
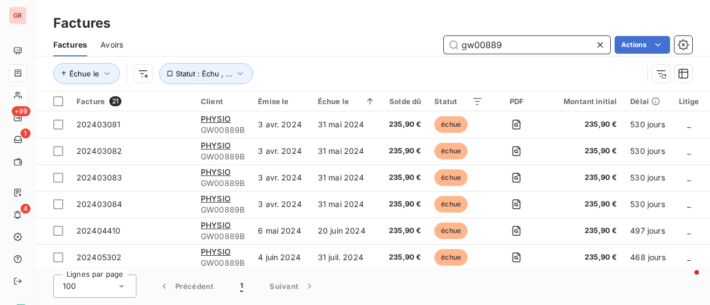
type input "gw00889"
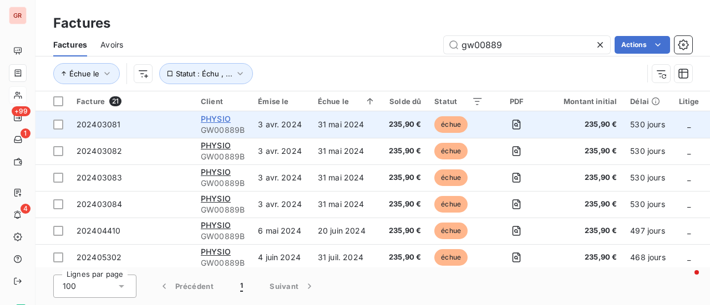
click at [220, 121] on span "PHYSIO" at bounding box center [216, 118] width 30 height 9
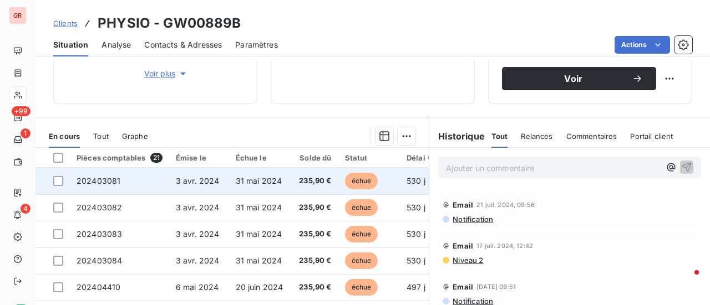
scroll to position [177, 0]
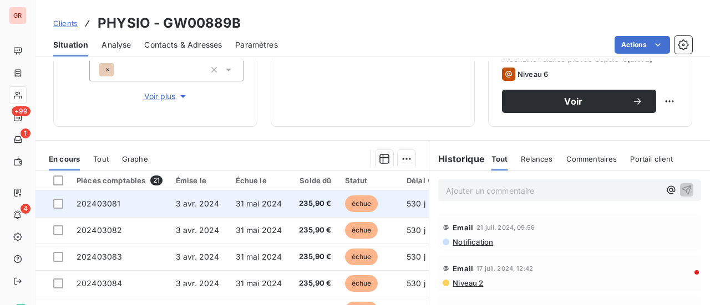
click at [187, 205] on span "3 avr. 2024" at bounding box center [198, 203] width 44 height 9
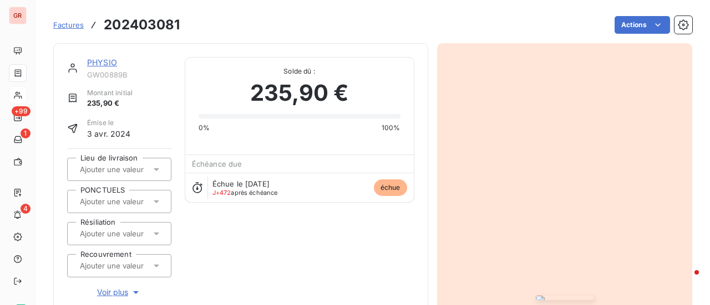
click at [536, 296] on img "button" at bounding box center [565, 298] width 58 height 4
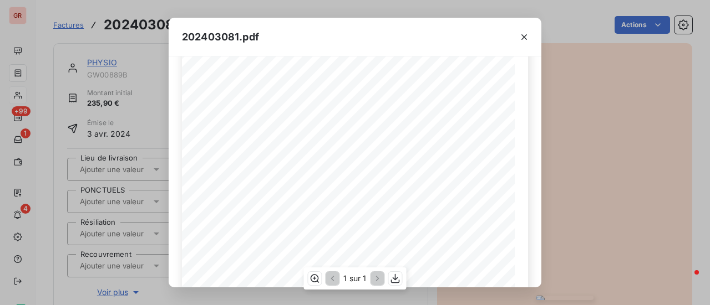
scroll to position [55, 0]
click at [525, 39] on icon "button" at bounding box center [523, 37] width 11 height 11
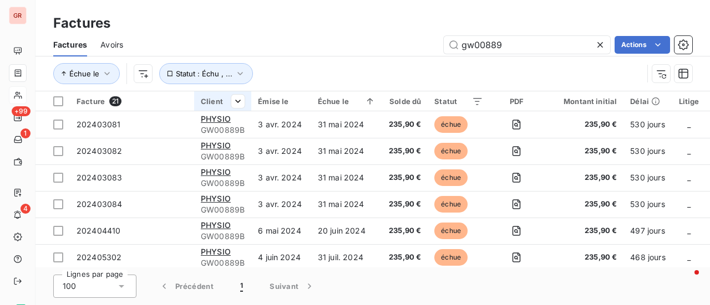
click at [213, 95] on th "Client" at bounding box center [222, 101] width 57 height 20
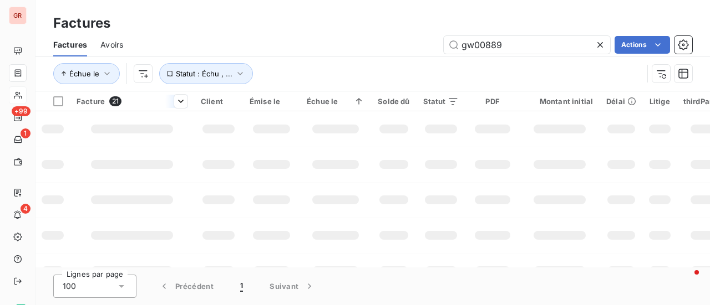
click at [89, 100] on span "Facture" at bounding box center [91, 101] width 28 height 9
click at [208, 104] on div "Client" at bounding box center [218, 101] width 35 height 9
click at [216, 99] on div at bounding box center [225, 101] width 22 height 13
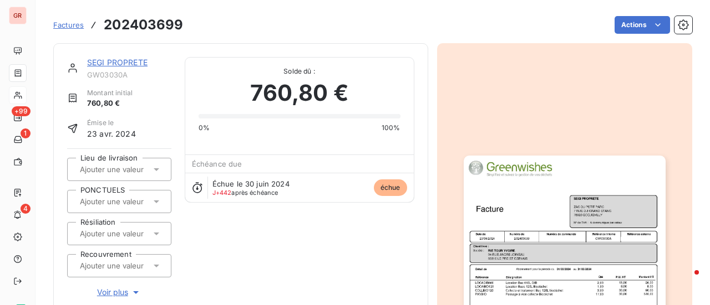
click at [128, 59] on link "SEGI PROPRETE" at bounding box center [117, 62] width 60 height 9
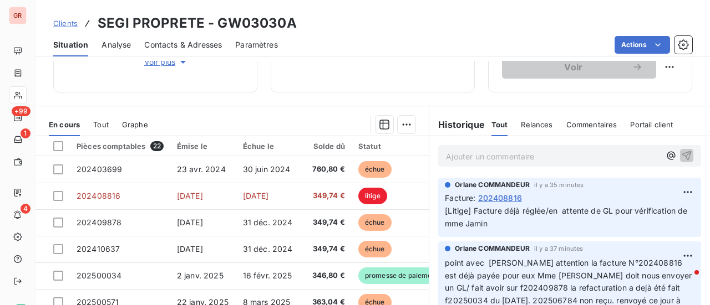
scroll to position [222, 0]
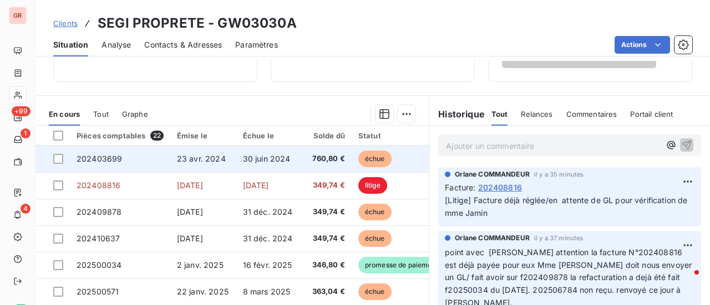
click at [110, 157] on span "202403699" at bounding box center [99, 158] width 45 height 9
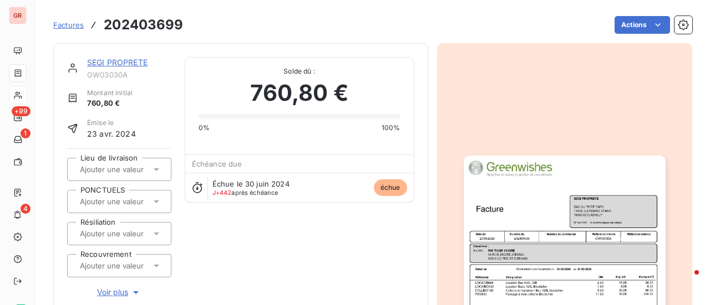
click at [558, 198] on img "button" at bounding box center [564, 298] width 202 height 285
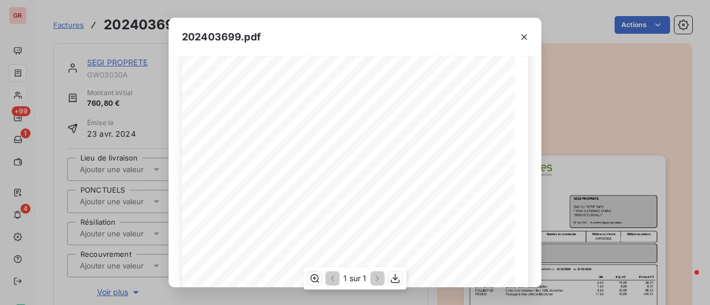
scroll to position [55, 0]
click at [395, 281] on icon "button" at bounding box center [395, 278] width 11 height 11
click at [527, 38] on icon "button" at bounding box center [523, 37] width 11 height 11
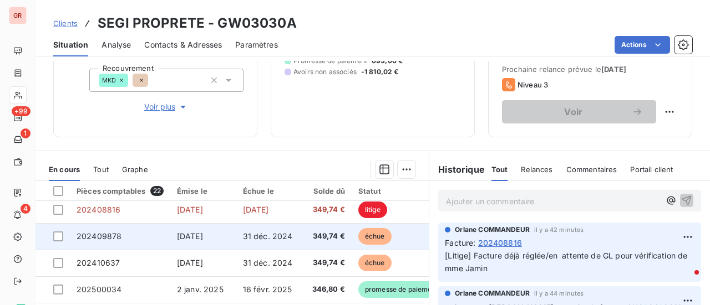
scroll to position [55, 0]
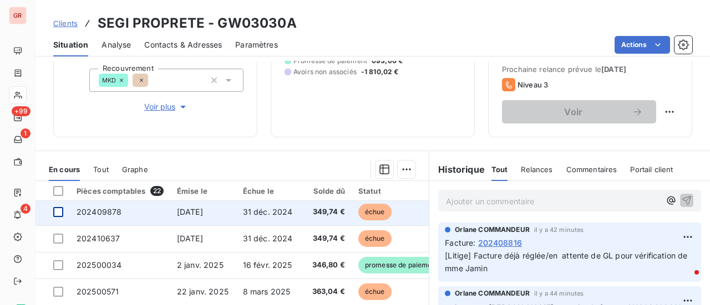
click at [63, 210] on div at bounding box center [58, 212] width 10 height 10
click at [203, 214] on span "[DATE]" at bounding box center [190, 211] width 26 height 9
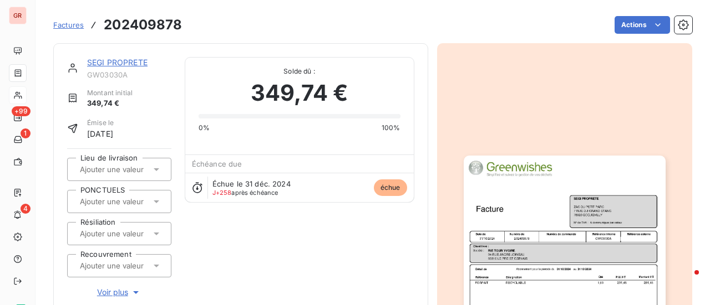
click at [543, 205] on img "button" at bounding box center [564, 298] width 202 height 285
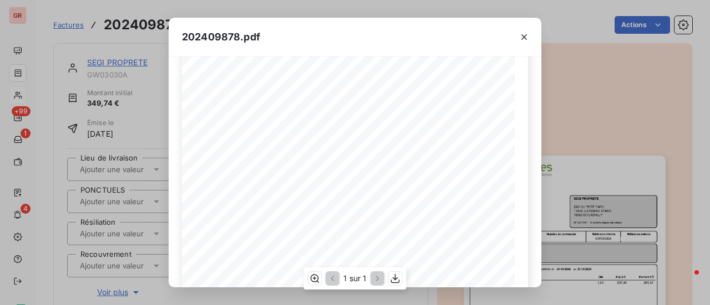
scroll to position [111, 0]
click at [397, 282] on icon "button" at bounding box center [395, 278] width 11 height 11
click at [526, 36] on icon "button" at bounding box center [523, 37] width 11 height 11
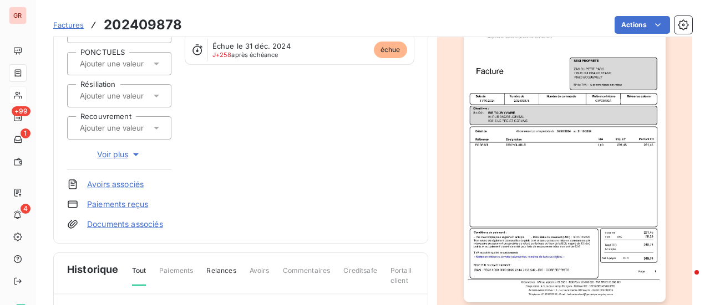
scroll to position [138, 0]
click at [620, 260] on img "button" at bounding box center [564, 160] width 202 height 285
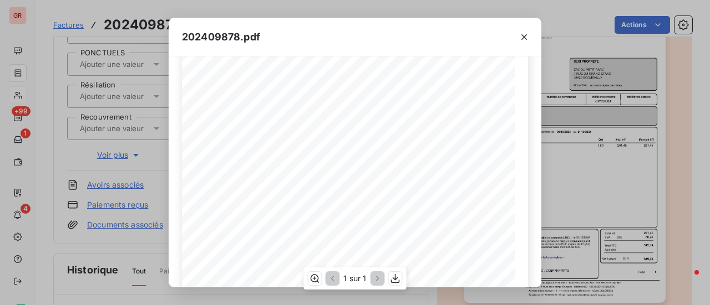
scroll to position [222, 0]
click at [527, 34] on icon "button" at bounding box center [523, 37] width 11 height 11
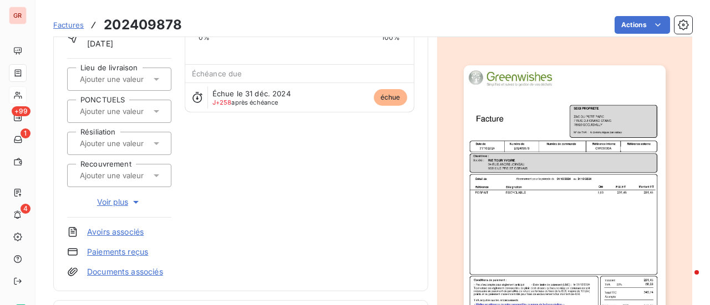
scroll to position [27, 0]
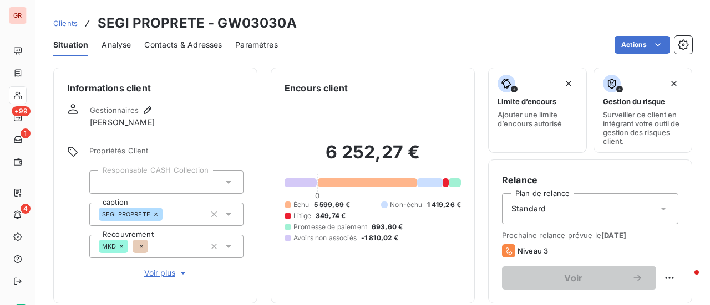
click at [177, 40] on span "Contacts & Adresses" at bounding box center [183, 44] width 78 height 11
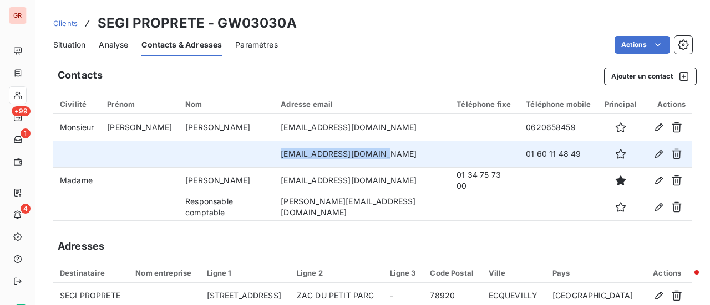
drag, startPoint x: 383, startPoint y: 155, endPoint x: 279, endPoint y: 154, distance: 103.7
click at [279, 154] on td "[EMAIL_ADDRESS][DOMAIN_NAME]" at bounding box center [362, 154] width 176 height 27
copy td "[EMAIL_ADDRESS][DOMAIN_NAME]"
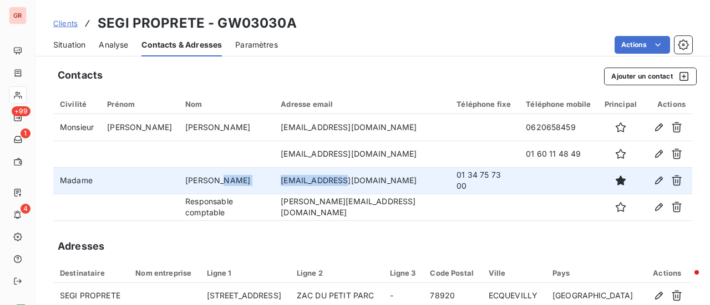
drag, startPoint x: 348, startPoint y: 179, endPoint x: 276, endPoint y: 179, distance: 72.1
click at [276, 179] on tr "Madame Nathalie [EMAIL_ADDRESS][DOMAIN_NAME] 01 34 75 73 00" at bounding box center [372, 180] width 639 height 27
copy tr "[EMAIL_ADDRESS][DOMAIN_NAME]"
click at [355, 183] on td "[EMAIL_ADDRESS][DOMAIN_NAME]" at bounding box center [362, 180] width 176 height 27
click at [346, 179] on td "[EMAIL_ADDRESS][DOMAIN_NAME]" at bounding box center [362, 180] width 176 height 27
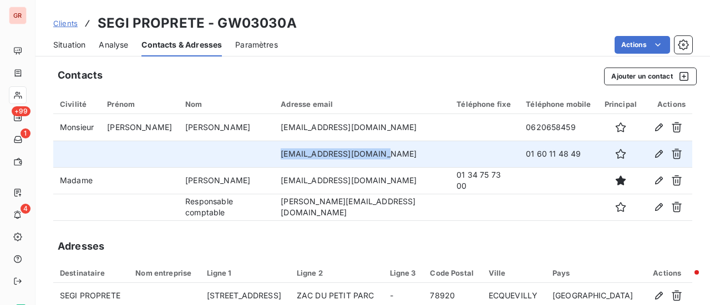
drag, startPoint x: 385, startPoint y: 155, endPoint x: 285, endPoint y: 156, distance: 100.4
click at [285, 156] on td "[EMAIL_ADDRESS][DOMAIN_NAME]" at bounding box center [362, 154] width 176 height 27
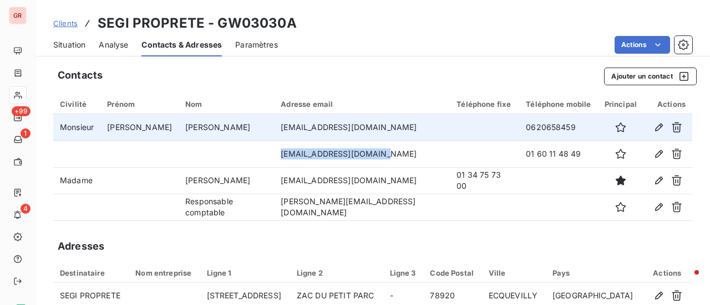
copy td "[EMAIL_ADDRESS][DOMAIN_NAME]"
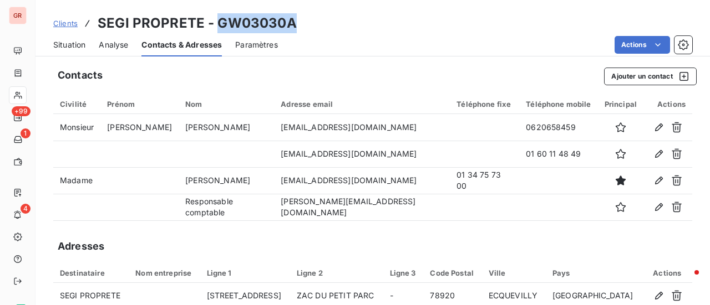
drag, startPoint x: 304, startPoint y: 22, endPoint x: 216, endPoint y: 27, distance: 88.9
click at [216, 27] on div "Clients SEGI PROPRETE - GW03030A" at bounding box center [372, 23] width 674 height 20
copy h3 "GW03030A"
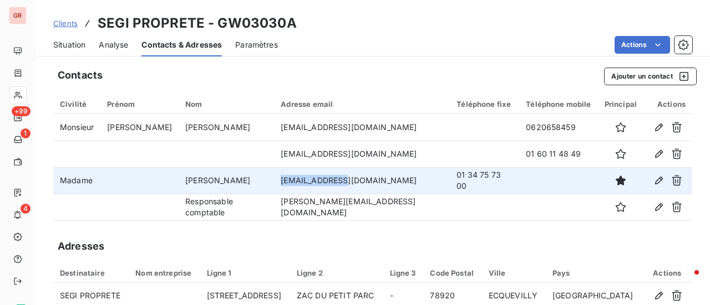
drag, startPoint x: 333, startPoint y: 185, endPoint x: 284, endPoint y: 187, distance: 48.8
click at [284, 187] on td "[EMAIL_ADDRESS][DOMAIN_NAME]" at bounding box center [362, 180] width 176 height 27
copy td "[EMAIL_ADDRESS][DOMAIN_NAME]"
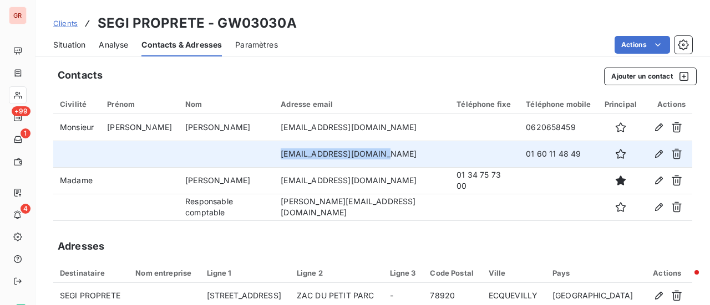
drag, startPoint x: 381, startPoint y: 156, endPoint x: 256, endPoint y: 160, distance: 125.3
click at [256, 160] on tr "[EMAIL_ADDRESS][DOMAIN_NAME] 01 60 11 48 49" at bounding box center [372, 154] width 639 height 27
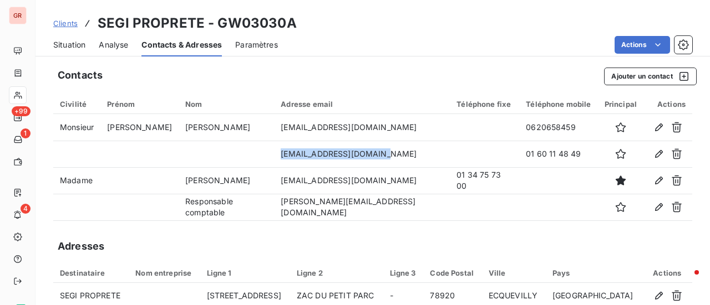
copy tr "[EMAIL_ADDRESS][DOMAIN_NAME]"
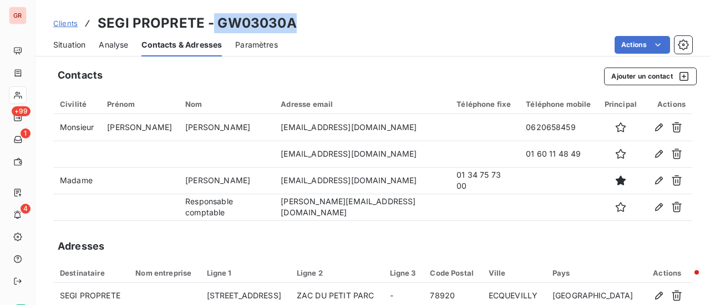
drag, startPoint x: 296, startPoint y: 24, endPoint x: 211, endPoint y: 27, distance: 84.9
click at [211, 27] on div "Clients SEGI PROPRETE - GW03030A" at bounding box center [372, 23] width 674 height 20
copy h3 "GW03030A"
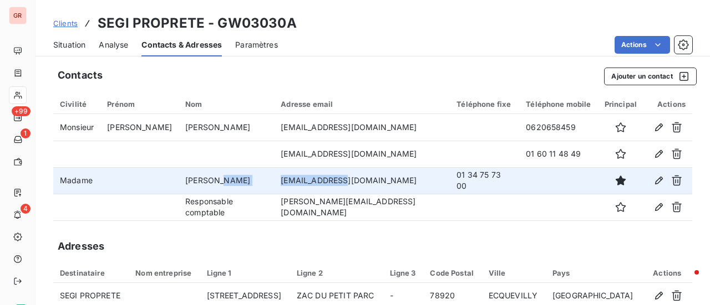
drag, startPoint x: 353, startPoint y: 180, endPoint x: 269, endPoint y: 178, distance: 83.2
click at [269, 178] on tr "Madame Nathalie [EMAIL_ADDRESS][DOMAIN_NAME] 01 34 75 73 00" at bounding box center [372, 180] width 639 height 27
click at [354, 181] on td "[EMAIL_ADDRESS][DOMAIN_NAME]" at bounding box center [362, 180] width 176 height 27
drag, startPoint x: 353, startPoint y: 181, endPoint x: 345, endPoint y: 181, distance: 7.2
click at [350, 181] on td "[EMAIL_ADDRESS][DOMAIN_NAME]" at bounding box center [362, 180] width 176 height 27
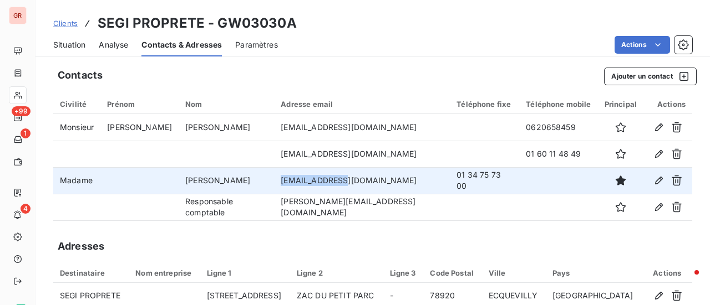
drag, startPoint x: 353, startPoint y: 180, endPoint x: 281, endPoint y: 182, distance: 72.1
click at [281, 182] on td "[EMAIL_ADDRESS][DOMAIN_NAME]" at bounding box center [362, 180] width 176 height 27
copy td "[EMAIL_ADDRESS][DOMAIN_NAME]"
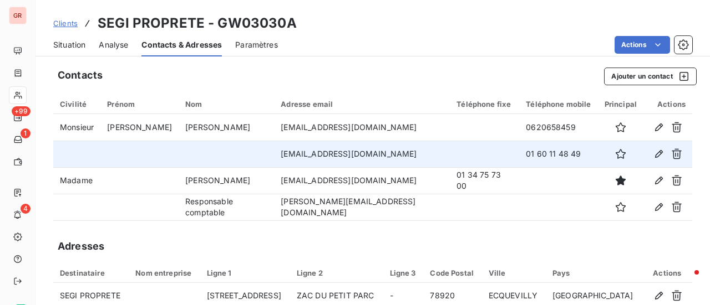
click at [388, 151] on td "[EMAIL_ADDRESS][DOMAIN_NAME]" at bounding box center [362, 154] width 176 height 27
drag, startPoint x: 387, startPoint y: 153, endPoint x: 264, endPoint y: 162, distance: 123.4
click at [264, 162] on tr "[EMAIL_ADDRESS][DOMAIN_NAME] 01 60 11 48 49" at bounding box center [372, 154] width 639 height 27
copy tr "[EMAIL_ADDRESS][DOMAIN_NAME]"
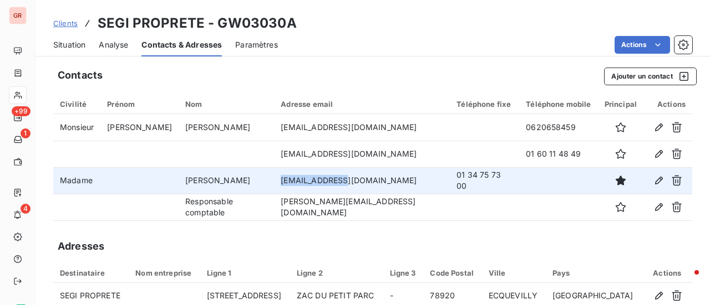
drag, startPoint x: 341, startPoint y: 181, endPoint x: 282, endPoint y: 181, distance: 59.9
click at [282, 181] on td "[EMAIL_ADDRESS][DOMAIN_NAME]" at bounding box center [362, 180] width 176 height 27
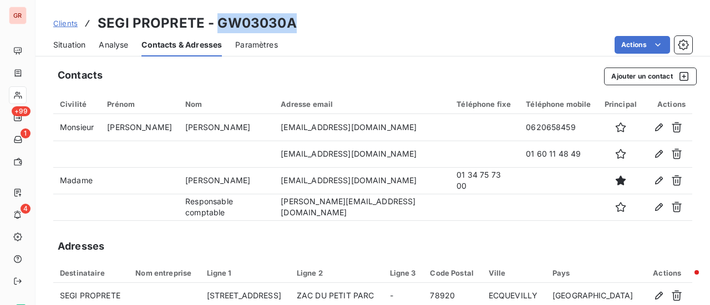
drag, startPoint x: 294, startPoint y: 28, endPoint x: 221, endPoint y: 16, distance: 73.6
click at [218, 16] on div "Clients SEGI PROPRETE - GW03030A" at bounding box center [372, 23] width 674 height 20
click at [302, 24] on div "Clients SEGI PROPRETE - GW03030A" at bounding box center [372, 23] width 674 height 20
click at [230, 24] on h3 "SEGI PROPRETE - GW03030A" at bounding box center [197, 23] width 199 height 20
drag, startPoint x: 213, startPoint y: 25, endPoint x: 297, endPoint y: 25, distance: 84.3
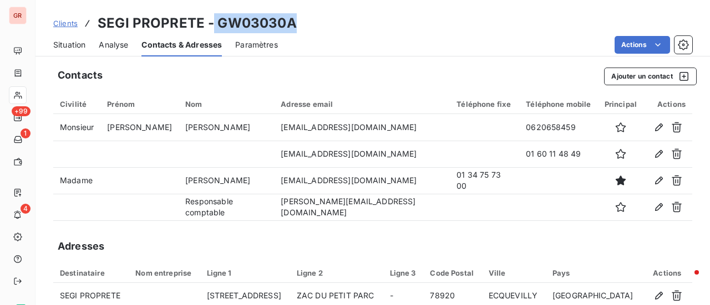
click at [297, 25] on div "Clients SEGI PROPRETE - GW03030A" at bounding box center [372, 23] width 674 height 20
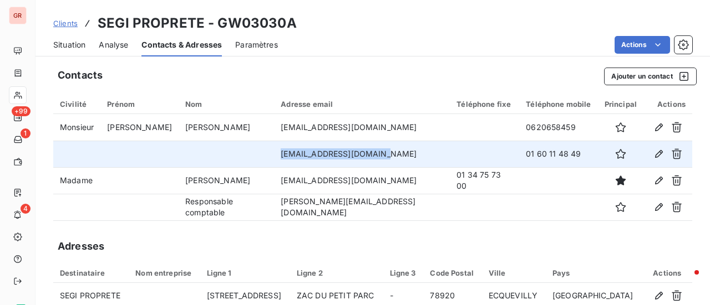
drag, startPoint x: 381, startPoint y: 155, endPoint x: 270, endPoint y: 158, distance: 111.5
click at [270, 158] on tr "[EMAIL_ADDRESS][DOMAIN_NAME] 01 60 11 48 49" at bounding box center [372, 154] width 639 height 27
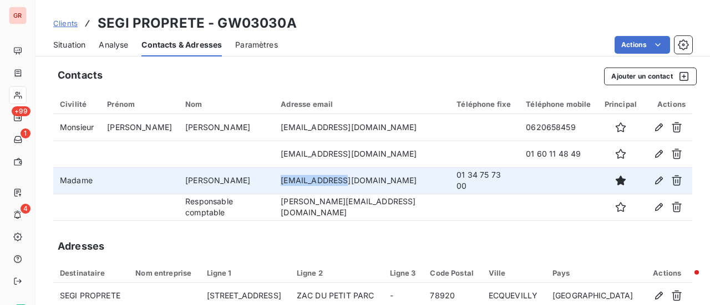
drag, startPoint x: 353, startPoint y: 182, endPoint x: 281, endPoint y: 186, distance: 71.6
click at [281, 186] on td "[EMAIL_ADDRESS][DOMAIN_NAME]" at bounding box center [362, 180] width 176 height 27
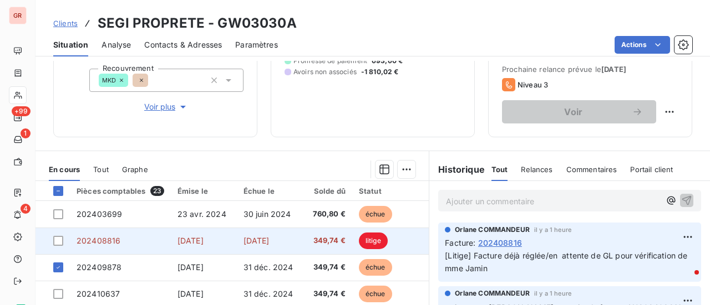
click at [193, 237] on span "[DATE]" at bounding box center [190, 240] width 26 height 9
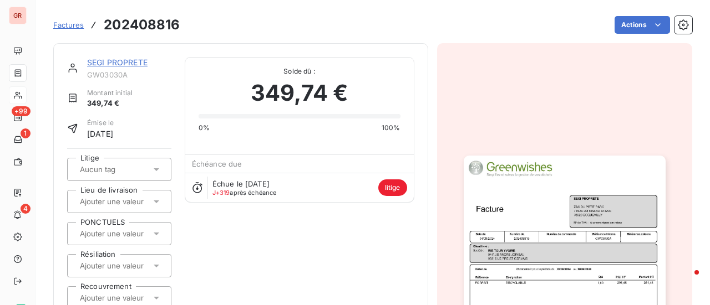
click at [557, 207] on img "button" at bounding box center [564, 298] width 202 height 285
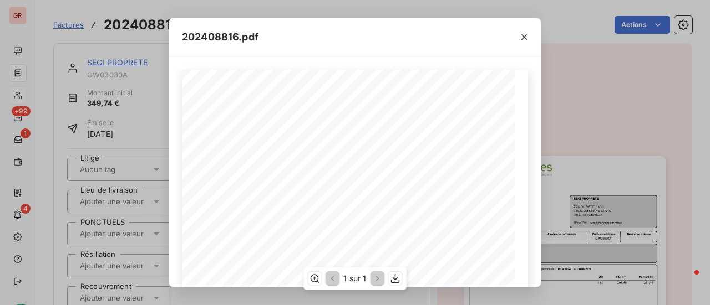
scroll to position [55, 0]
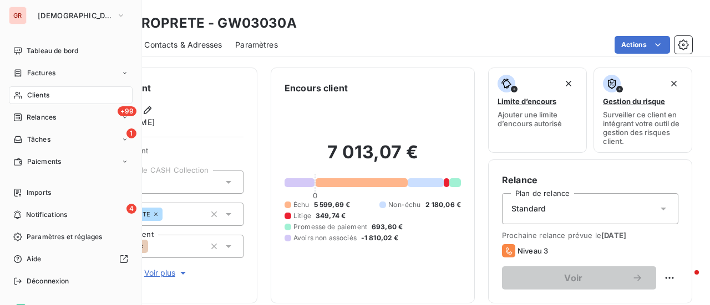
click at [43, 71] on span "Factures" at bounding box center [41, 73] width 28 height 10
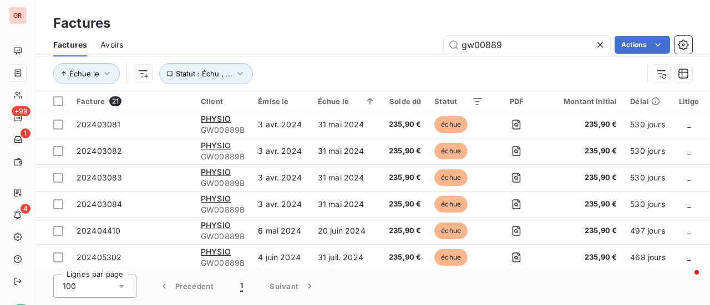
drag, startPoint x: 512, startPoint y: 43, endPoint x: 323, endPoint y: 44, distance: 189.6
click at [329, 44] on div "gw00889 Actions" at bounding box center [413, 45] width 555 height 18
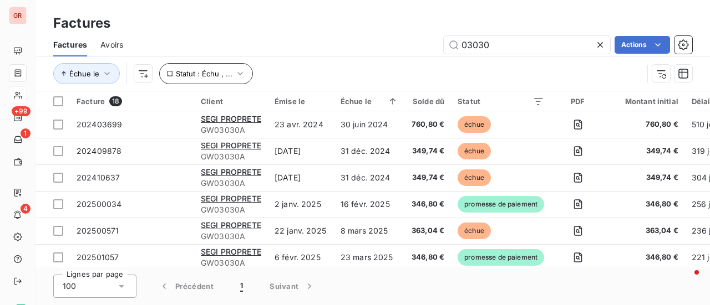
type input "03030"
click at [242, 70] on icon "button" at bounding box center [239, 73] width 11 height 11
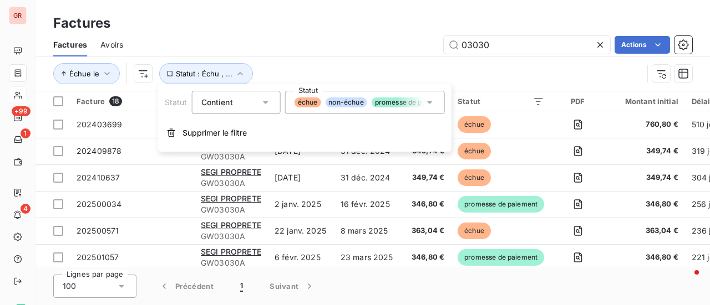
click at [431, 104] on icon at bounding box center [429, 102] width 11 height 11
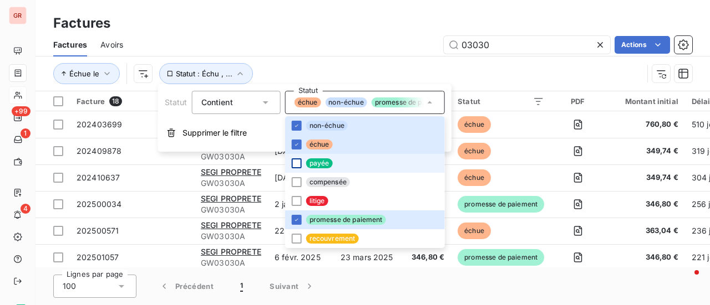
click at [299, 163] on div at bounding box center [297, 164] width 10 height 10
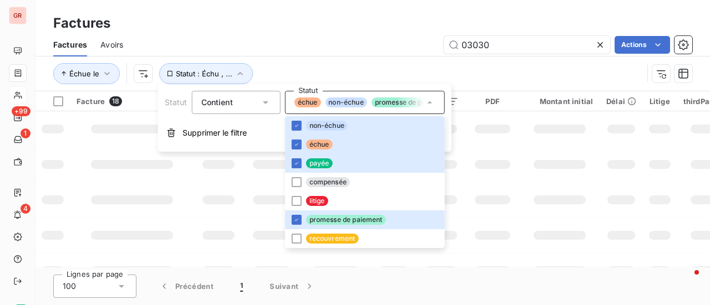
click at [522, 159] on td at bounding box center [559, 164] width 80 height 35
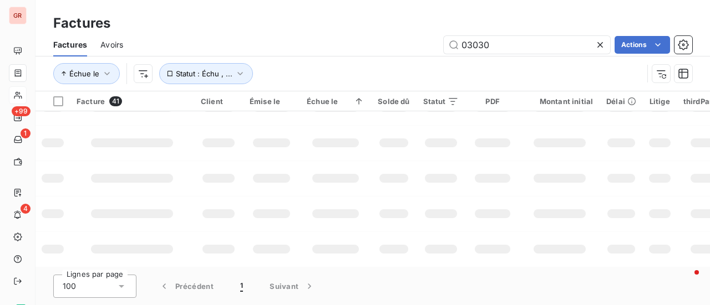
scroll to position [380, 0]
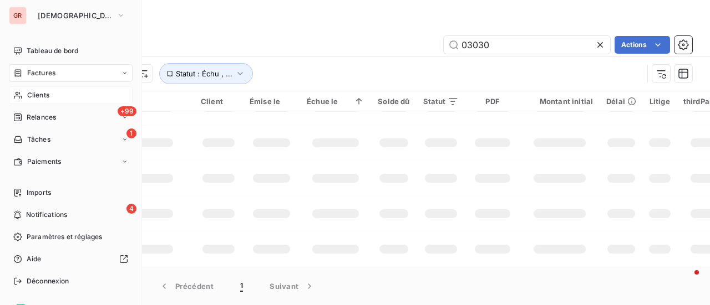
click at [38, 92] on span "Clients" at bounding box center [38, 95] width 22 height 10
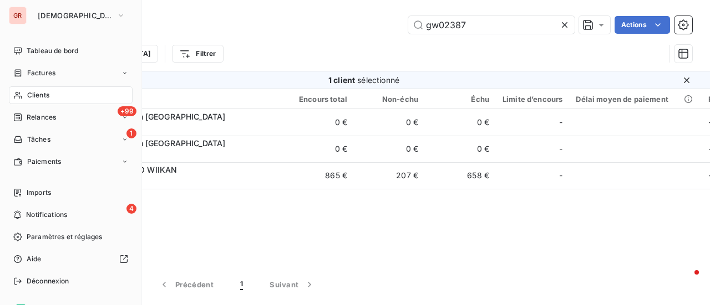
click at [53, 73] on span "Factures" at bounding box center [41, 73] width 28 height 10
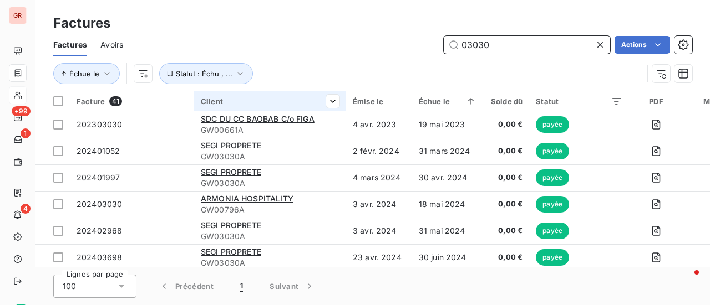
drag, startPoint x: 499, startPoint y: 46, endPoint x: 244, endPoint y: 110, distance: 262.4
click at [244, 110] on div "Factures Factures Avoirs 03030 Actions Échue le Statut : Échu , ... Facture 41 …" at bounding box center [372, 152] width 674 height 305
paste input "GW02387C"
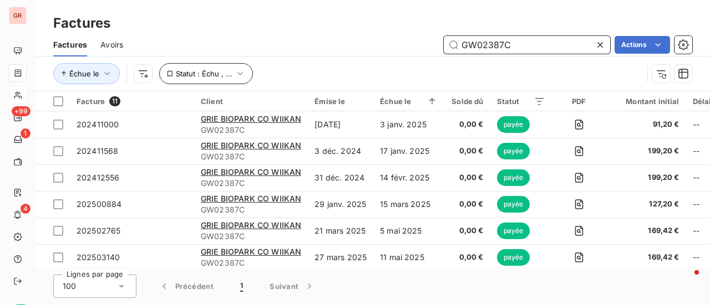
type input "GW02387C"
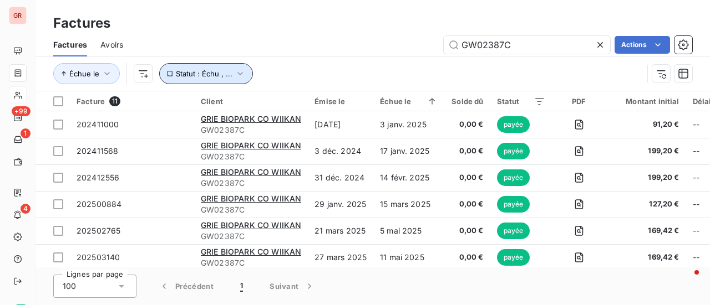
click at [238, 72] on icon "button" at bounding box center [239, 73] width 11 height 11
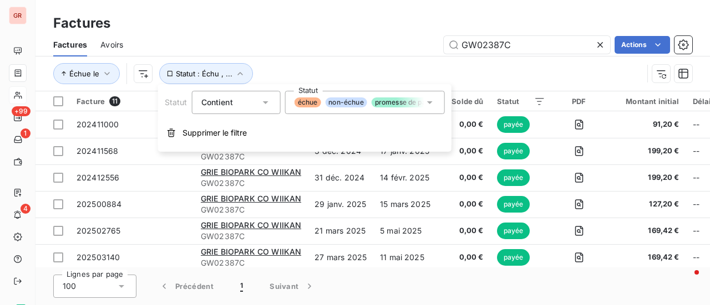
click at [431, 106] on icon at bounding box center [429, 102] width 11 height 11
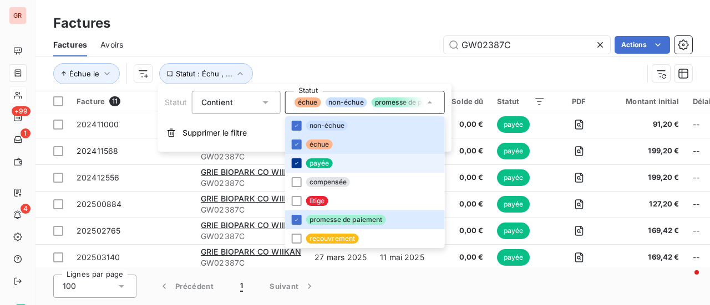
click at [299, 162] on div at bounding box center [297, 164] width 10 height 10
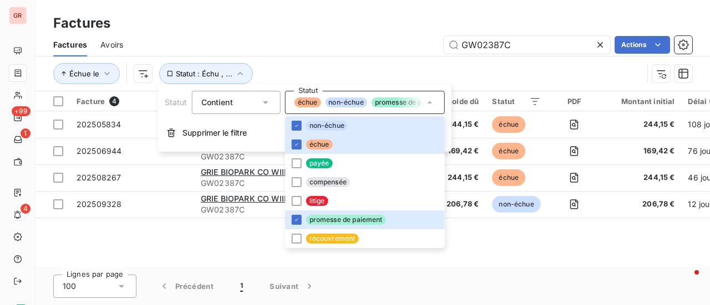
click at [528, 68] on div "Échue le Statut : Échu , ..." at bounding box center [347, 73] width 589 height 21
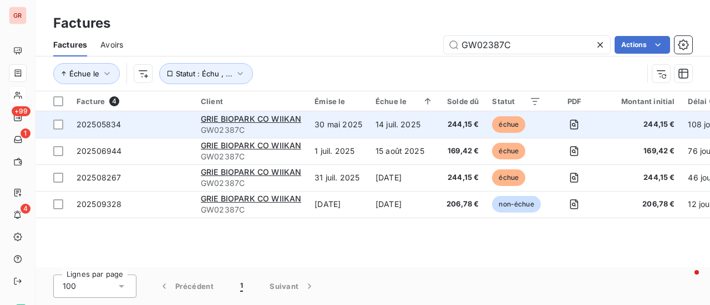
drag, startPoint x: 62, startPoint y: 126, endPoint x: 139, endPoint y: 126, distance: 76.5
click at [62, 126] on div at bounding box center [58, 125] width 10 height 10
click at [238, 116] on span "GRIE BIOPARK CO WIIKAN" at bounding box center [251, 118] width 100 height 9
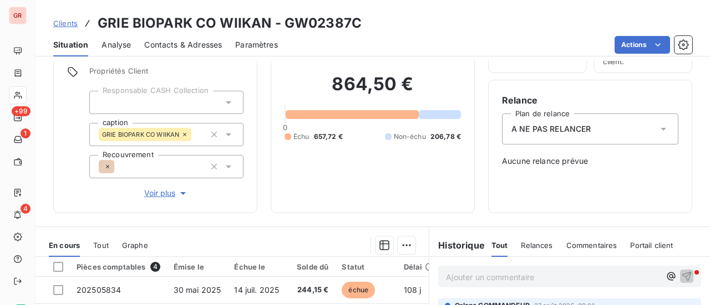
scroll to position [166, 0]
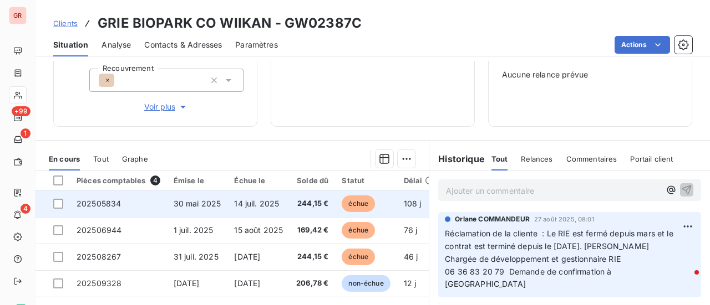
drag, startPoint x: 60, startPoint y: 203, endPoint x: 67, endPoint y: 203, distance: 7.2
click at [60, 203] on div at bounding box center [58, 204] width 10 height 10
click at [105, 203] on span "202505834" at bounding box center [99, 203] width 44 height 9
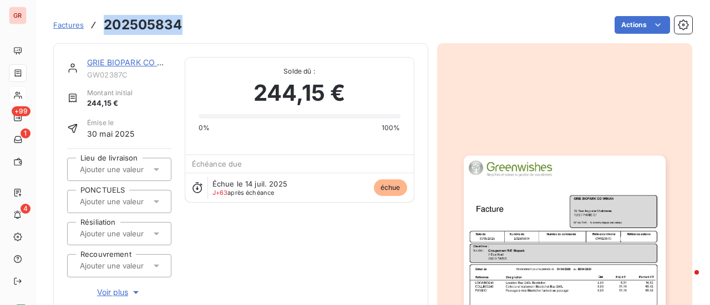
drag, startPoint x: 186, startPoint y: 25, endPoint x: 105, endPoint y: 28, distance: 81.0
click at [105, 28] on div "Factures 202505834 Actions" at bounding box center [372, 24] width 639 height 23
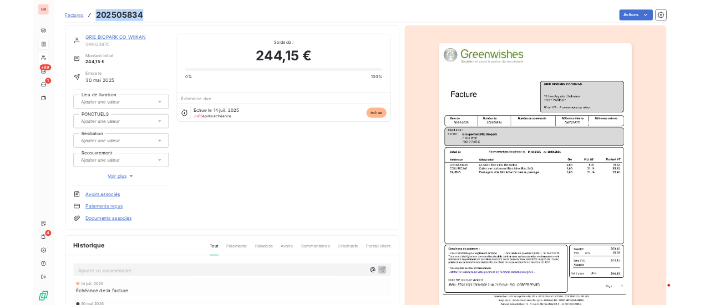
scroll to position [2, 0]
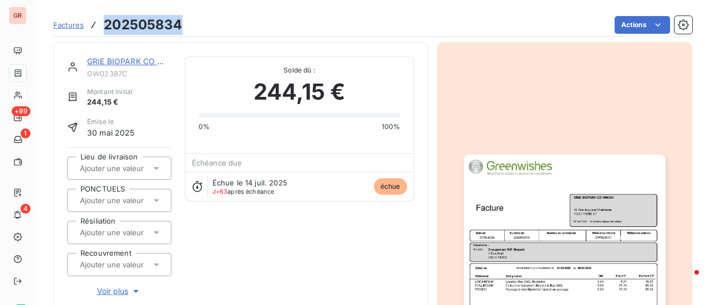
click at [549, 250] on img "button" at bounding box center [564, 297] width 202 height 285
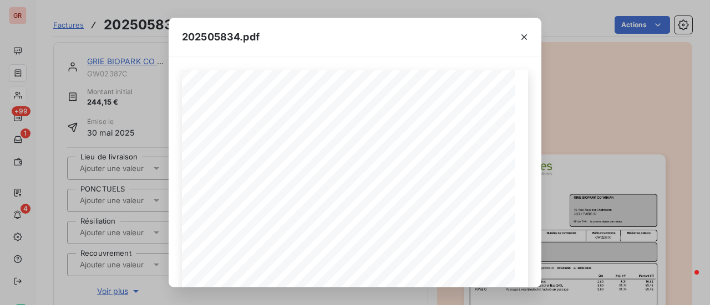
drag, startPoint x: 528, startPoint y: 34, endPoint x: 461, endPoint y: 38, distance: 67.2
click at [528, 34] on icon "button" at bounding box center [523, 37] width 11 height 11
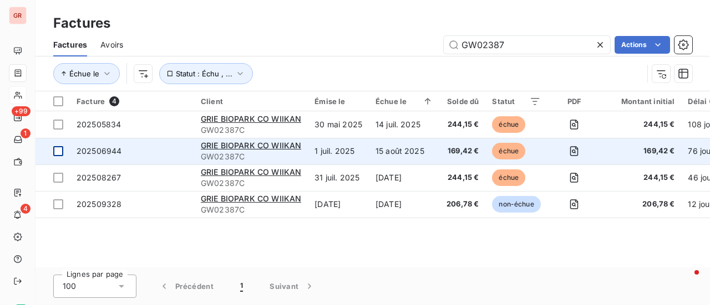
type input "GW02387"
click at [61, 151] on div at bounding box center [58, 151] width 10 height 10
click at [113, 152] on span "202506944" at bounding box center [99, 150] width 45 height 9
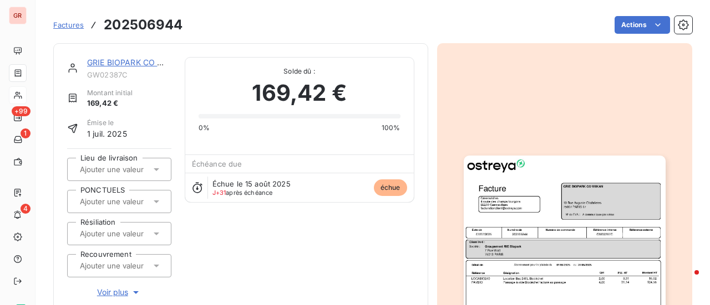
click at [567, 226] on img "button" at bounding box center [564, 298] width 202 height 285
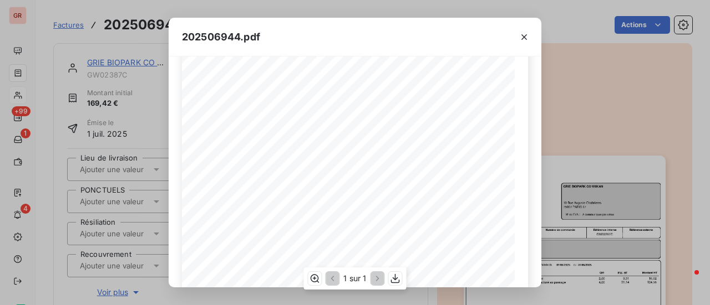
scroll to position [111, 0]
drag, startPoint x: 233, startPoint y: 37, endPoint x: 183, endPoint y: 34, distance: 50.0
click at [183, 34] on span "202506944.pdf" at bounding box center [221, 36] width 78 height 15
click at [243, 40] on span "202506944.pdf" at bounding box center [221, 36] width 78 height 15
drag, startPoint x: 241, startPoint y: 39, endPoint x: 180, endPoint y: 37, distance: 61.6
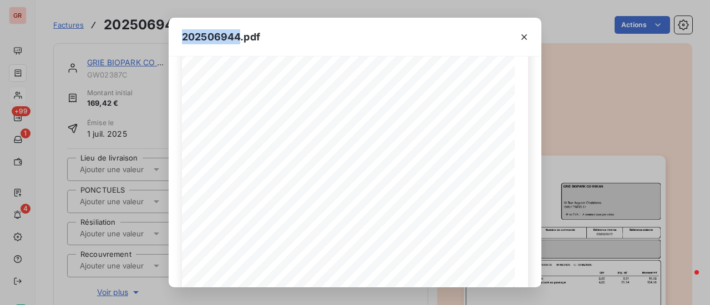
click at [180, 37] on div "202506944.pdf" at bounding box center [355, 37] width 373 height 39
drag, startPoint x: 289, startPoint y: 89, endPoint x: 230, endPoint y: 89, distance: 59.3
click at [230, 89] on div "Référence interne Numéro de Date de Numéro de commande Référence externe [STREE…" at bounding box center [354, 194] width 333 height 471
click at [397, 278] on icon "button" at bounding box center [395, 278] width 11 height 11
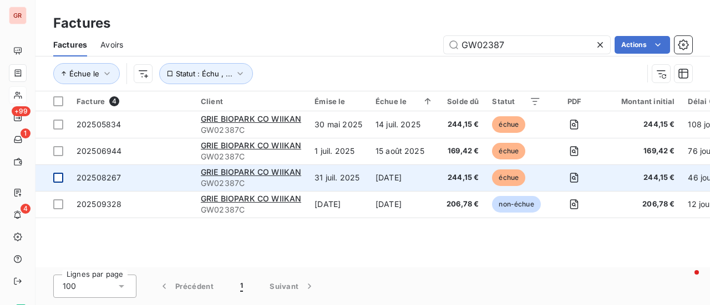
click at [60, 179] on div at bounding box center [58, 178] width 10 height 10
click at [227, 176] on span "GRIE BIOPARK CO WIIKAN" at bounding box center [251, 171] width 100 height 9
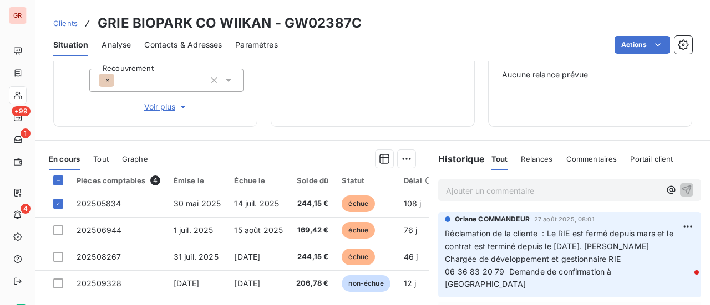
scroll to position [222, 0]
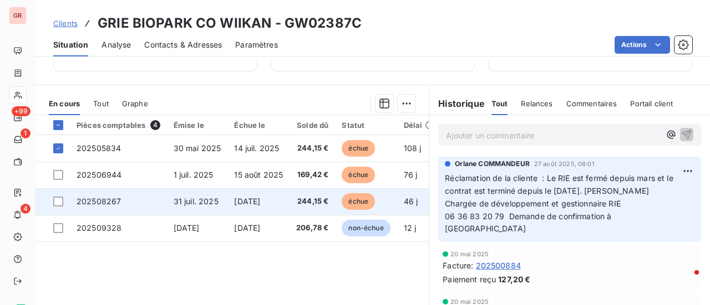
click at [214, 200] on span "31 juil. 2025" at bounding box center [196, 201] width 45 height 9
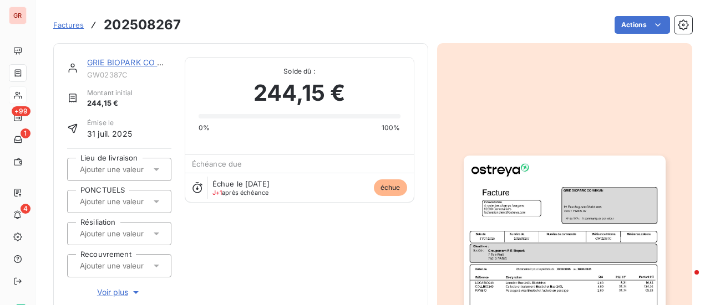
click at [536, 225] on img "button" at bounding box center [564, 298] width 202 height 285
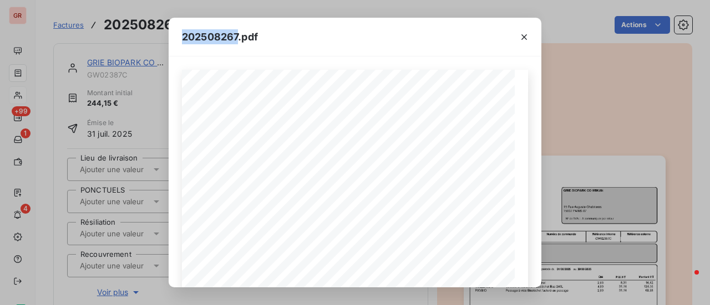
drag, startPoint x: 239, startPoint y: 39, endPoint x: 173, endPoint y: 39, distance: 66.5
click at [173, 39] on div "202508267.pdf" at bounding box center [355, 37] width 373 height 39
click at [395, 280] on icon "button" at bounding box center [395, 278] width 9 height 9
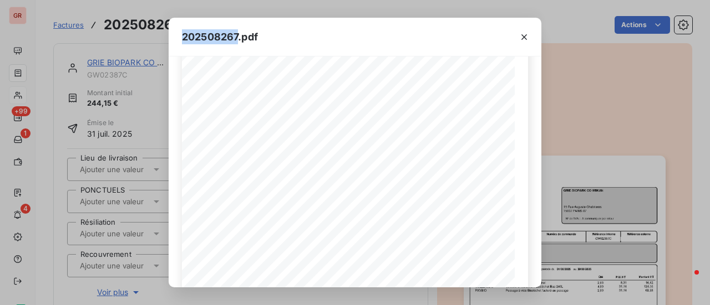
drag, startPoint x: 527, startPoint y: 38, endPoint x: 416, endPoint y: 23, distance: 111.9
click at [527, 38] on icon "button" at bounding box center [523, 37] width 11 height 11
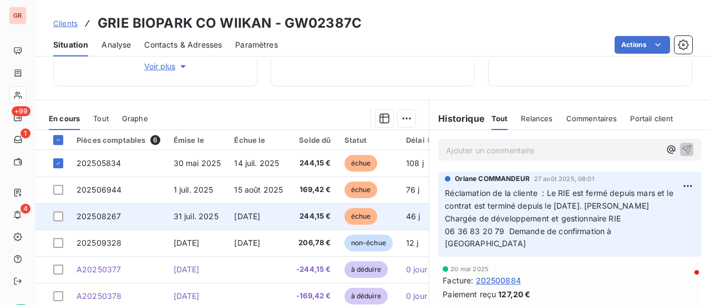
scroll to position [222, 0]
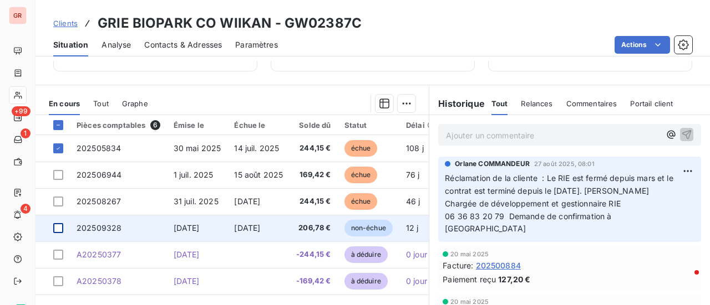
click at [61, 231] on div at bounding box center [58, 228] width 10 height 10
click at [114, 228] on span "202509328" at bounding box center [99, 227] width 45 height 9
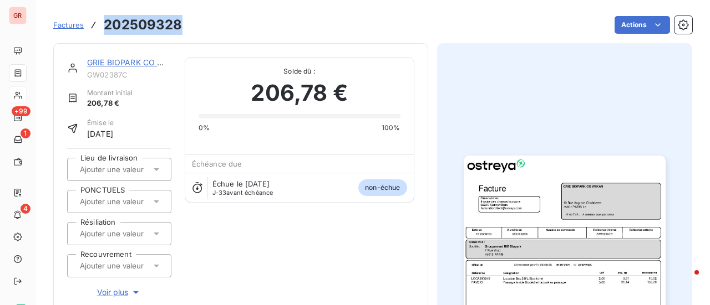
drag, startPoint x: 186, startPoint y: 30, endPoint x: 101, endPoint y: 29, distance: 84.3
click at [101, 29] on div "Factures 202509328 Actions" at bounding box center [372, 24] width 639 height 23
click at [196, 19] on div "Actions" at bounding box center [444, 25] width 496 height 18
drag, startPoint x: 186, startPoint y: 24, endPoint x: 102, endPoint y: 30, distance: 84.0
click at [102, 30] on div "Factures 202509328 Actions" at bounding box center [372, 24] width 639 height 23
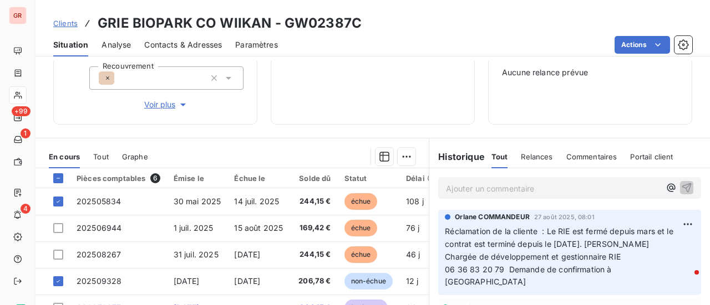
scroll to position [222, 0]
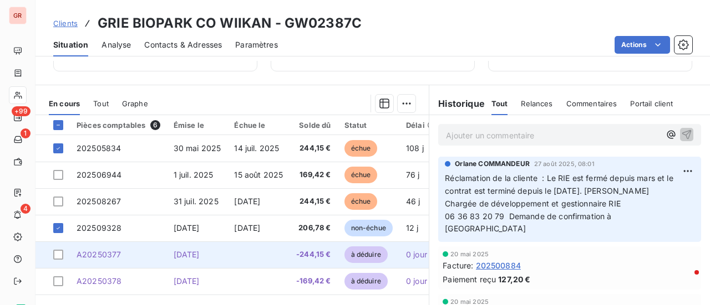
click at [200, 255] on span "[DATE]" at bounding box center [187, 254] width 26 height 9
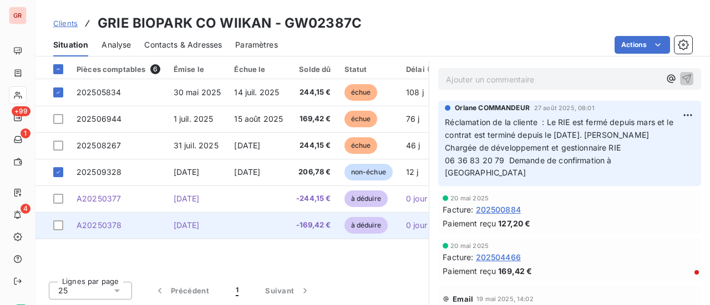
click at [318, 223] on span "-169,42 €" at bounding box center [313, 225] width 34 height 11
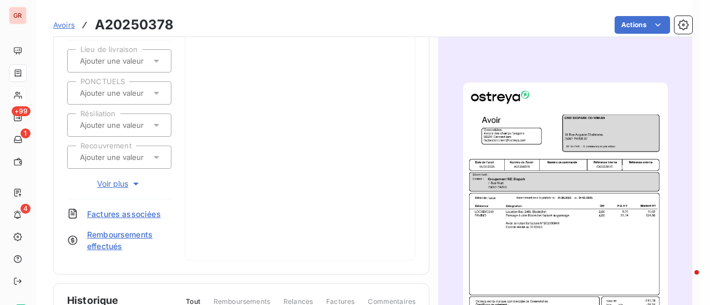
scroll to position [166, 0]
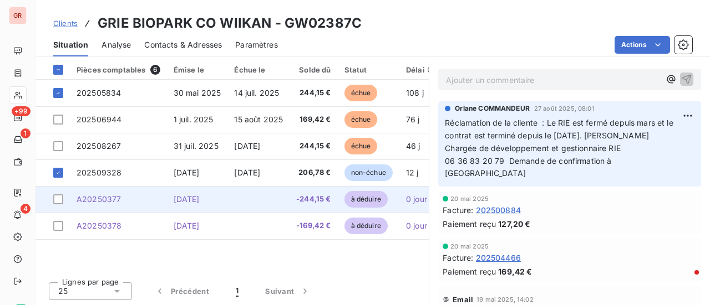
scroll to position [278, 0]
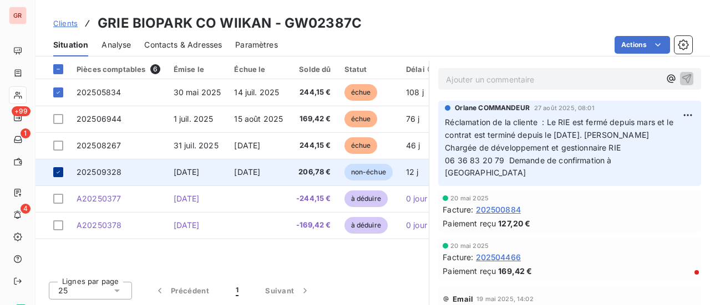
click at [58, 172] on icon at bounding box center [58, 172] width 3 height 2
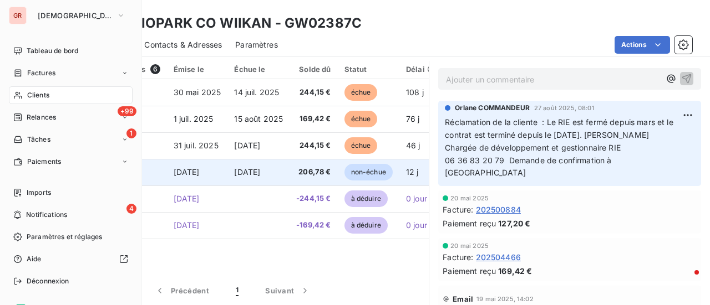
click at [49, 72] on span "Factures" at bounding box center [41, 73] width 28 height 10
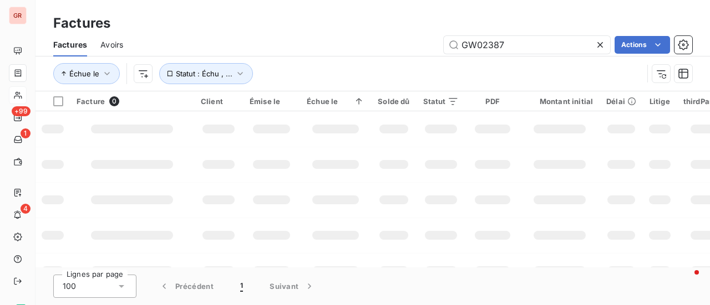
drag, startPoint x: 513, startPoint y: 42, endPoint x: 324, endPoint y: 42, distance: 189.6
click at [334, 42] on div "GW02387 Actions" at bounding box center [413, 45] width 555 height 18
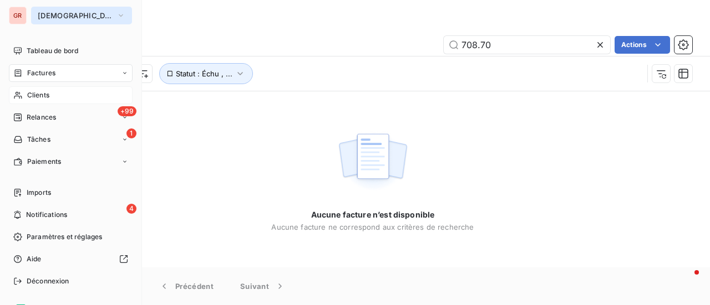
type input "708.70"
click at [116, 16] on icon "button" at bounding box center [120, 15] width 9 height 11
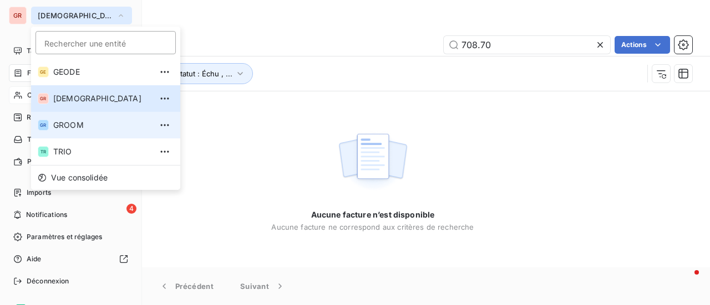
click at [86, 128] on span "GROOM" at bounding box center [102, 125] width 98 height 11
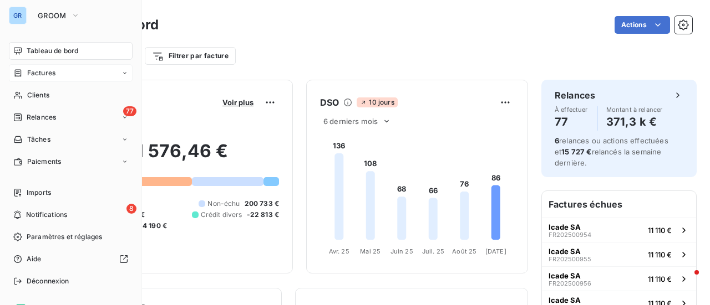
click at [49, 75] on span "Factures" at bounding box center [41, 73] width 28 height 10
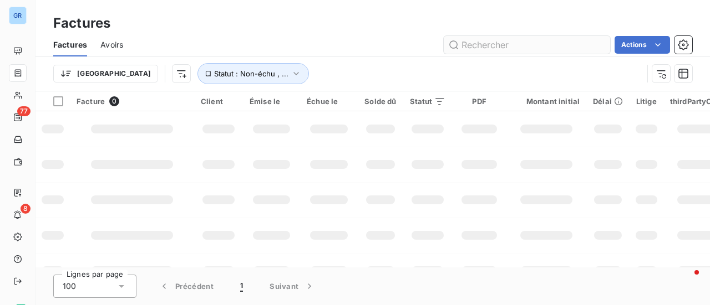
click at [508, 44] on input "text" at bounding box center [526, 45] width 166 height 18
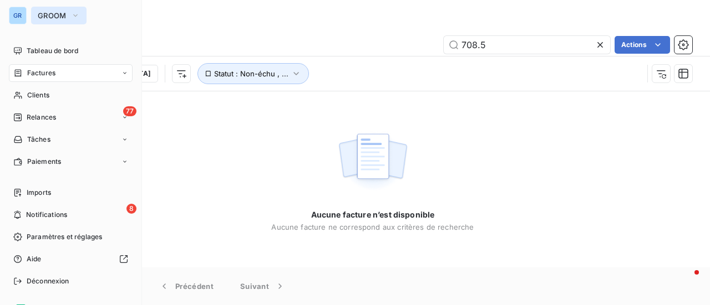
type input "708.5"
click at [76, 18] on icon "button" at bounding box center [75, 15] width 9 height 11
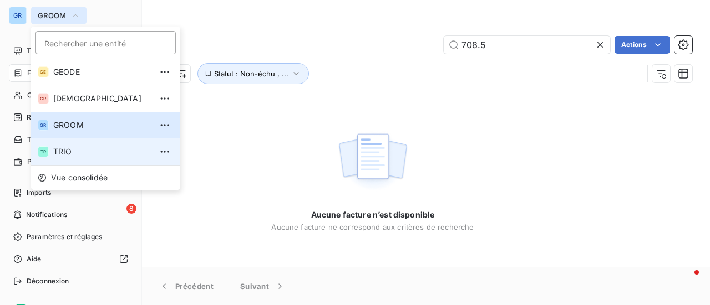
click at [81, 147] on span "TRIO" at bounding box center [102, 151] width 98 height 11
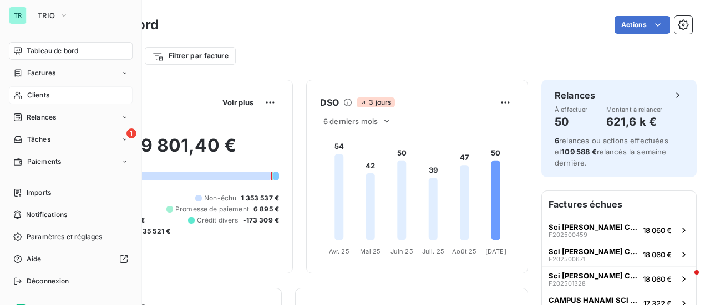
click at [64, 100] on div "Clients" at bounding box center [71, 95] width 124 height 18
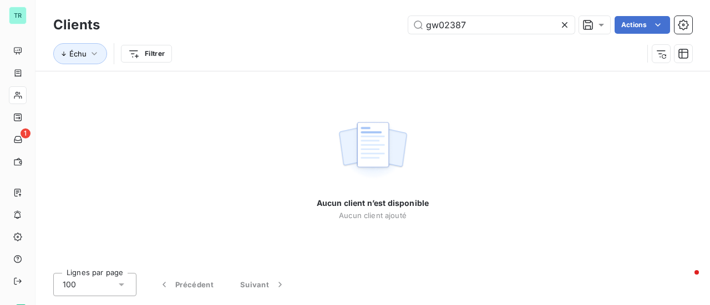
drag, startPoint x: 477, startPoint y: 25, endPoint x: 193, endPoint y: 66, distance: 287.3
click at [213, 66] on div "Clients gw02387 Actions Échu Filtrer" at bounding box center [372, 42] width 639 height 58
type input "708.70"
